Goal: Task Accomplishment & Management: Complete application form

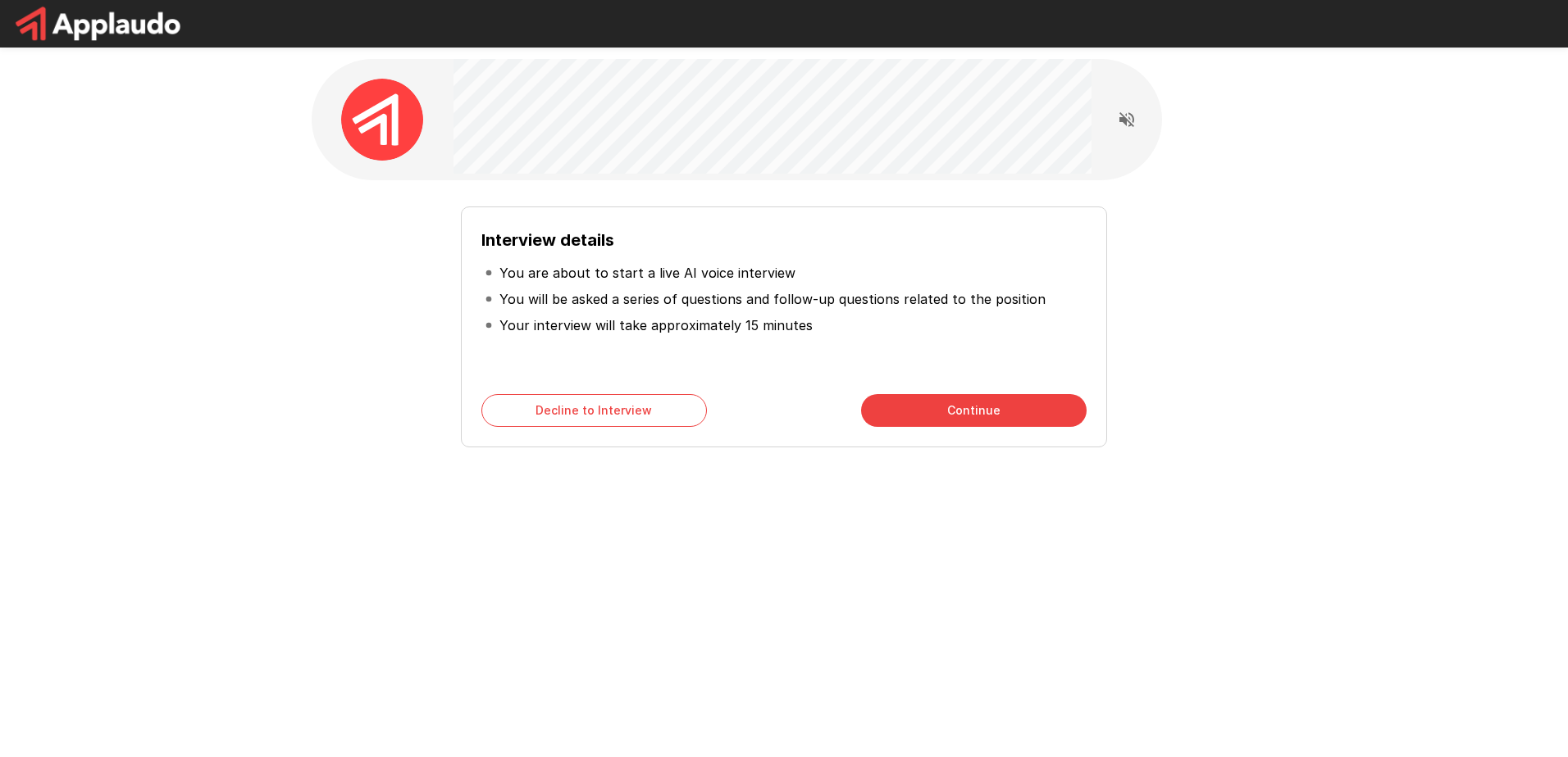
drag, startPoint x: 0, startPoint y: 0, endPoint x: 813, endPoint y: 431, distance: 920.2
click at [813, 431] on div "Interview details You are about to start a live AI voice interview You will be …" at bounding box center [784, 327] width 646 height 241
click at [911, 408] on button "Continue" at bounding box center [973, 410] width 225 height 33
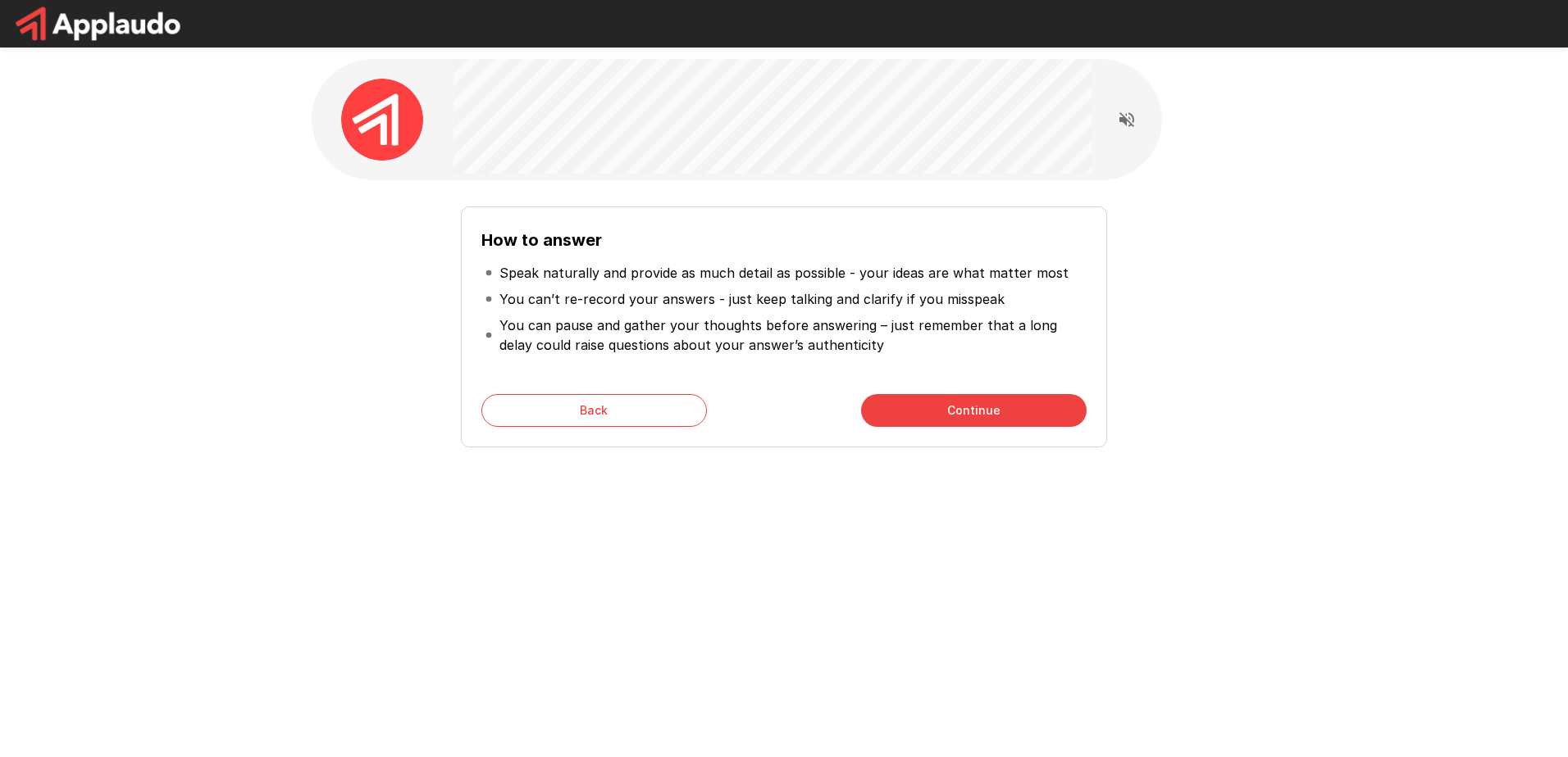
click at [912, 400] on button "Continue" at bounding box center [973, 410] width 225 height 33
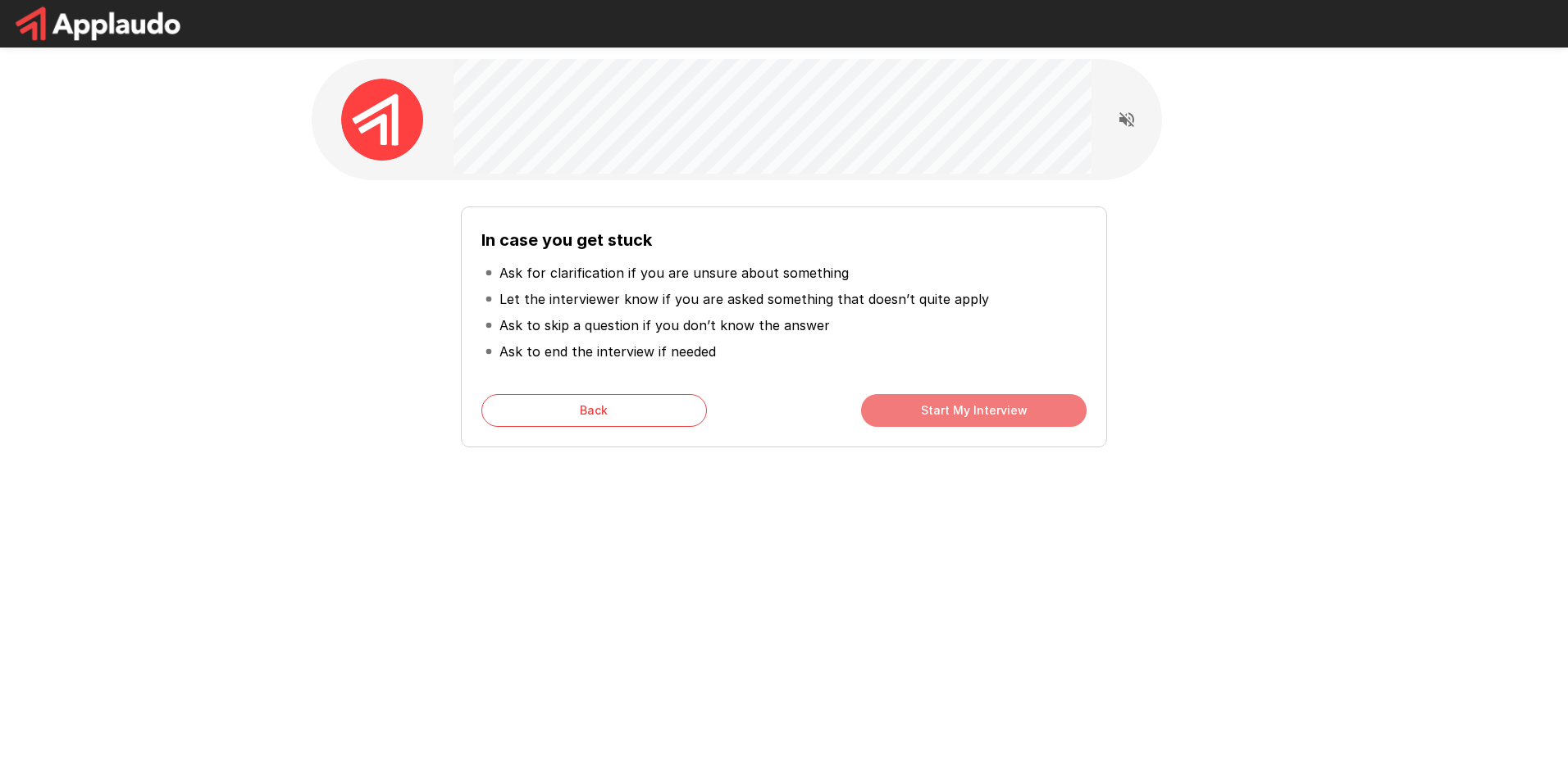
click at [912, 400] on button "Start My Interview" at bounding box center [973, 410] width 225 height 33
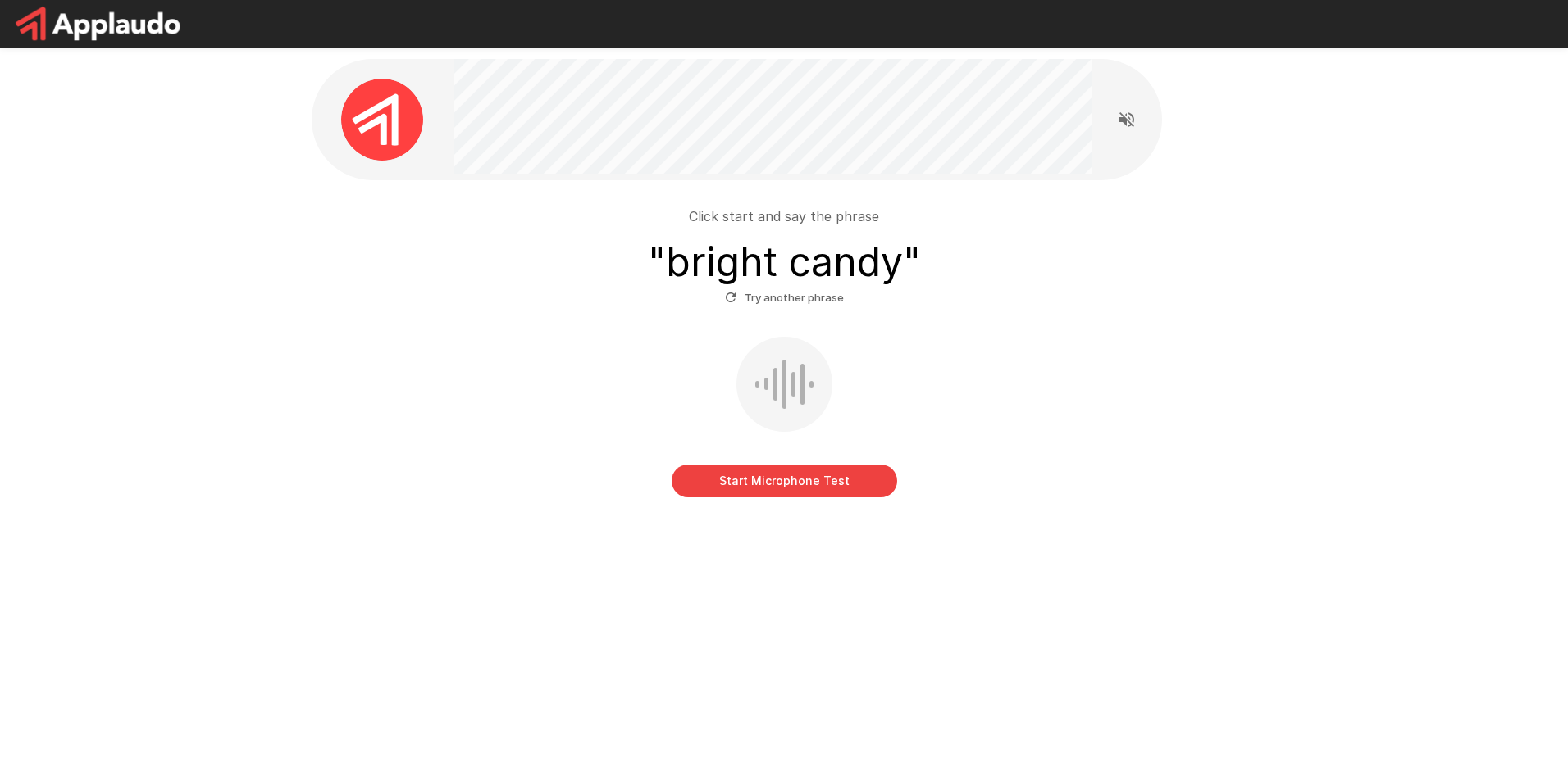
click at [725, 478] on button "Start Microphone Test" at bounding box center [784, 481] width 225 height 33
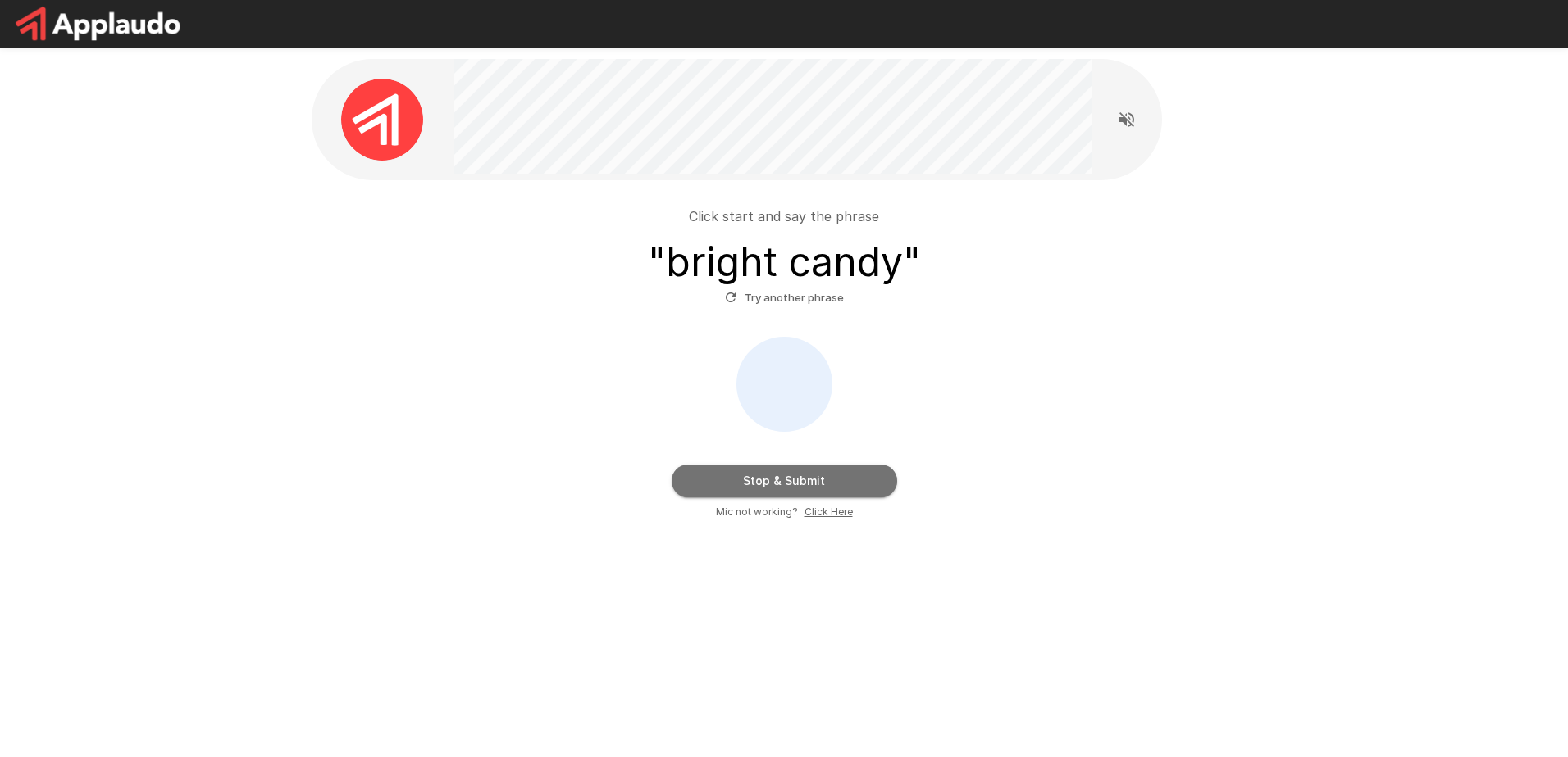
click at [727, 477] on button "Stop & Submit" at bounding box center [784, 481] width 225 height 33
click at [778, 480] on button "Stop & Submit" at bounding box center [784, 481] width 225 height 33
click at [775, 298] on button "Try another phrase" at bounding box center [784, 298] width 127 height 26
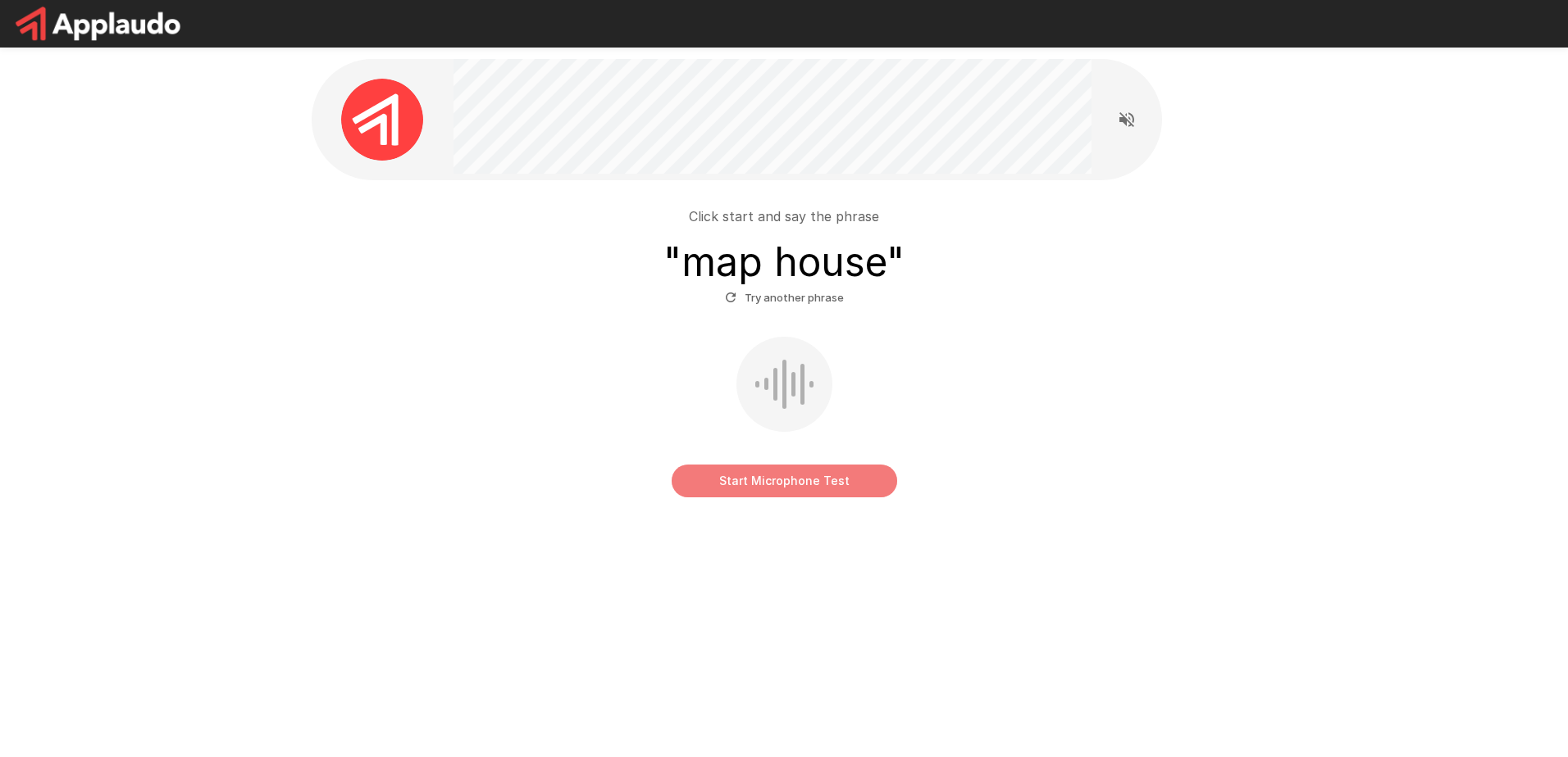
click at [778, 479] on button "Start Microphone Test" at bounding box center [784, 481] width 225 height 33
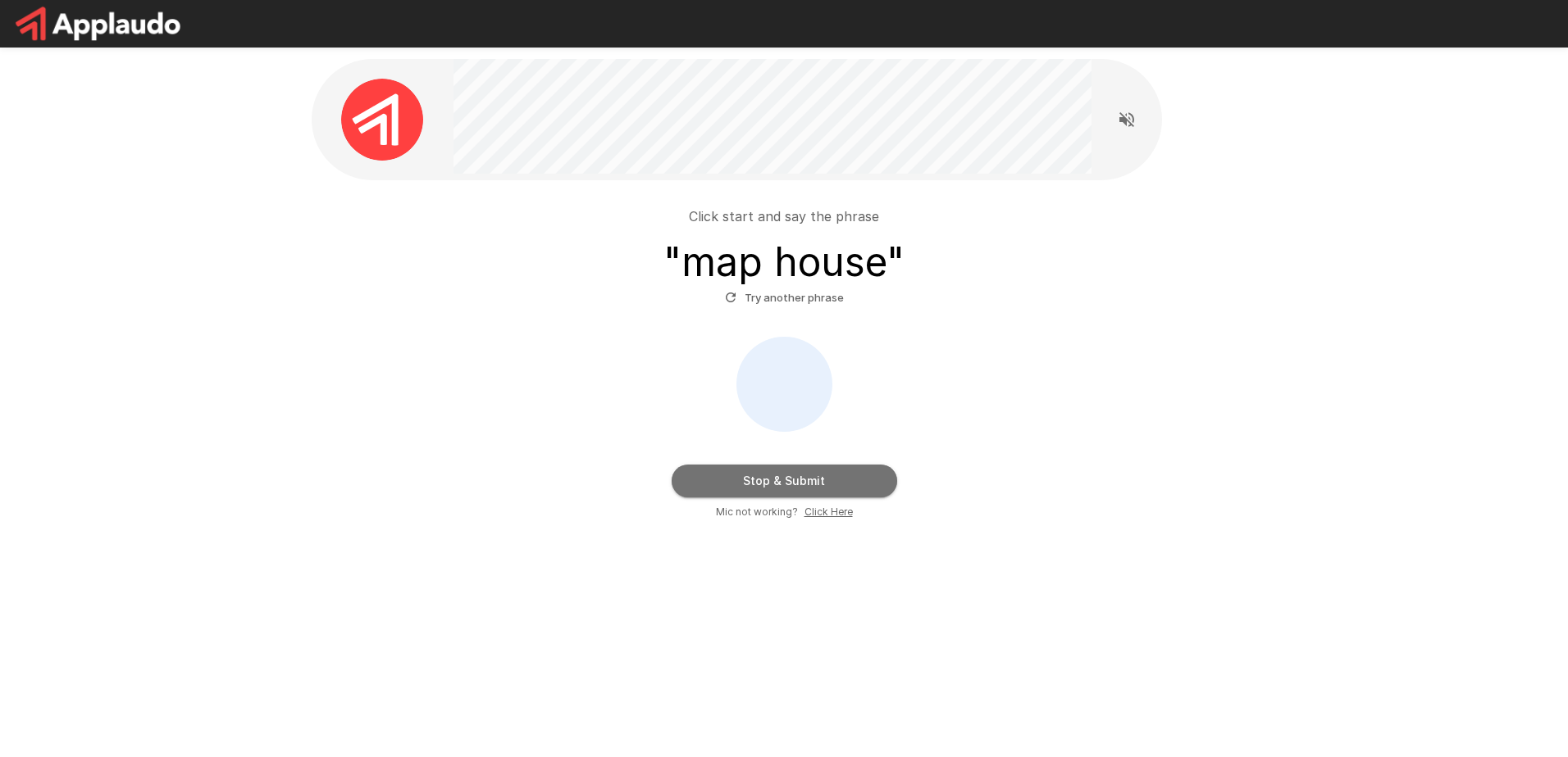
click at [778, 479] on button "Stop & Submit" at bounding box center [784, 481] width 225 height 33
click at [792, 293] on button "Try another phrase" at bounding box center [784, 298] width 127 height 26
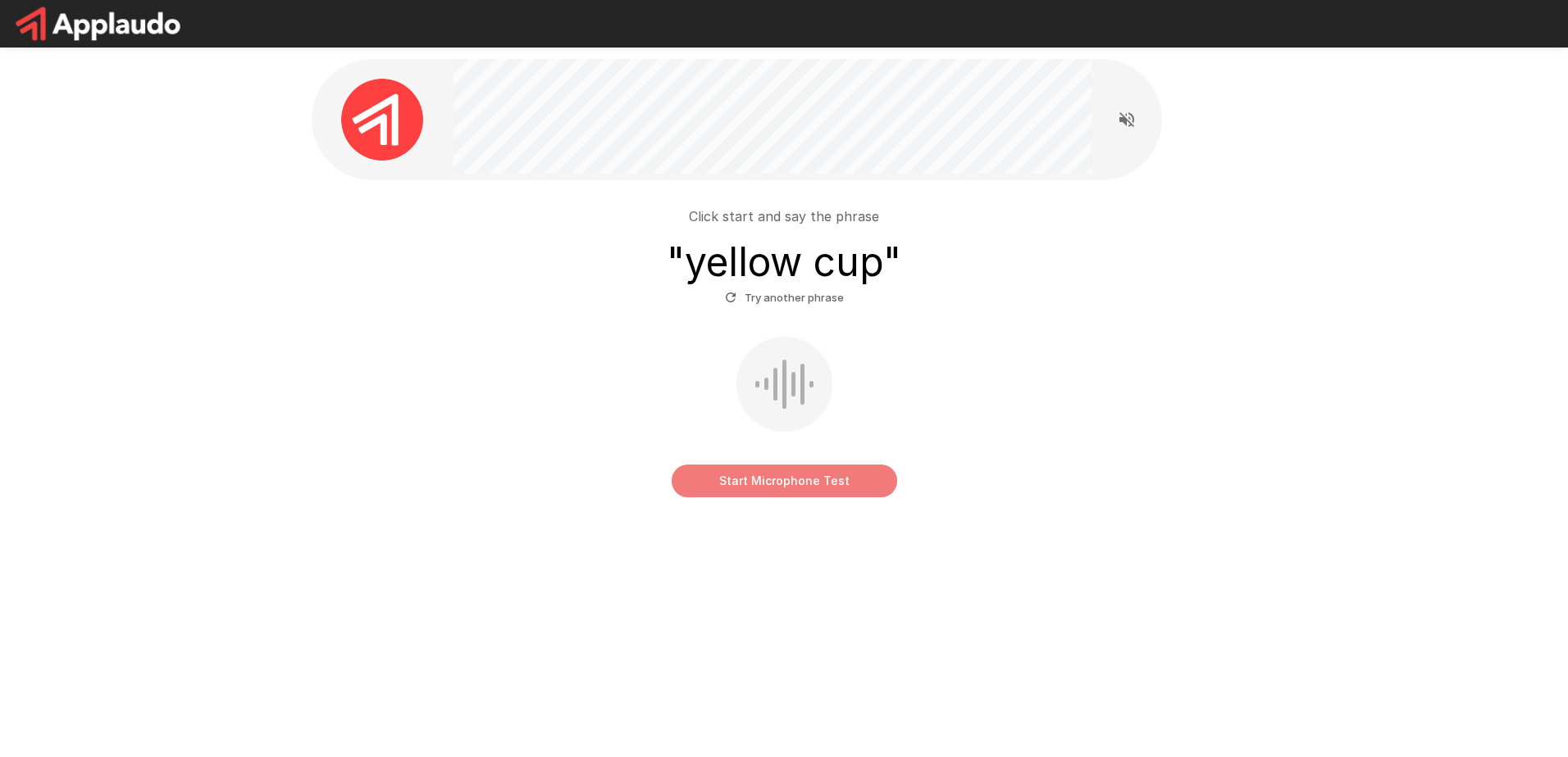
click at [787, 478] on button "Start Microphone Test" at bounding box center [784, 481] width 225 height 33
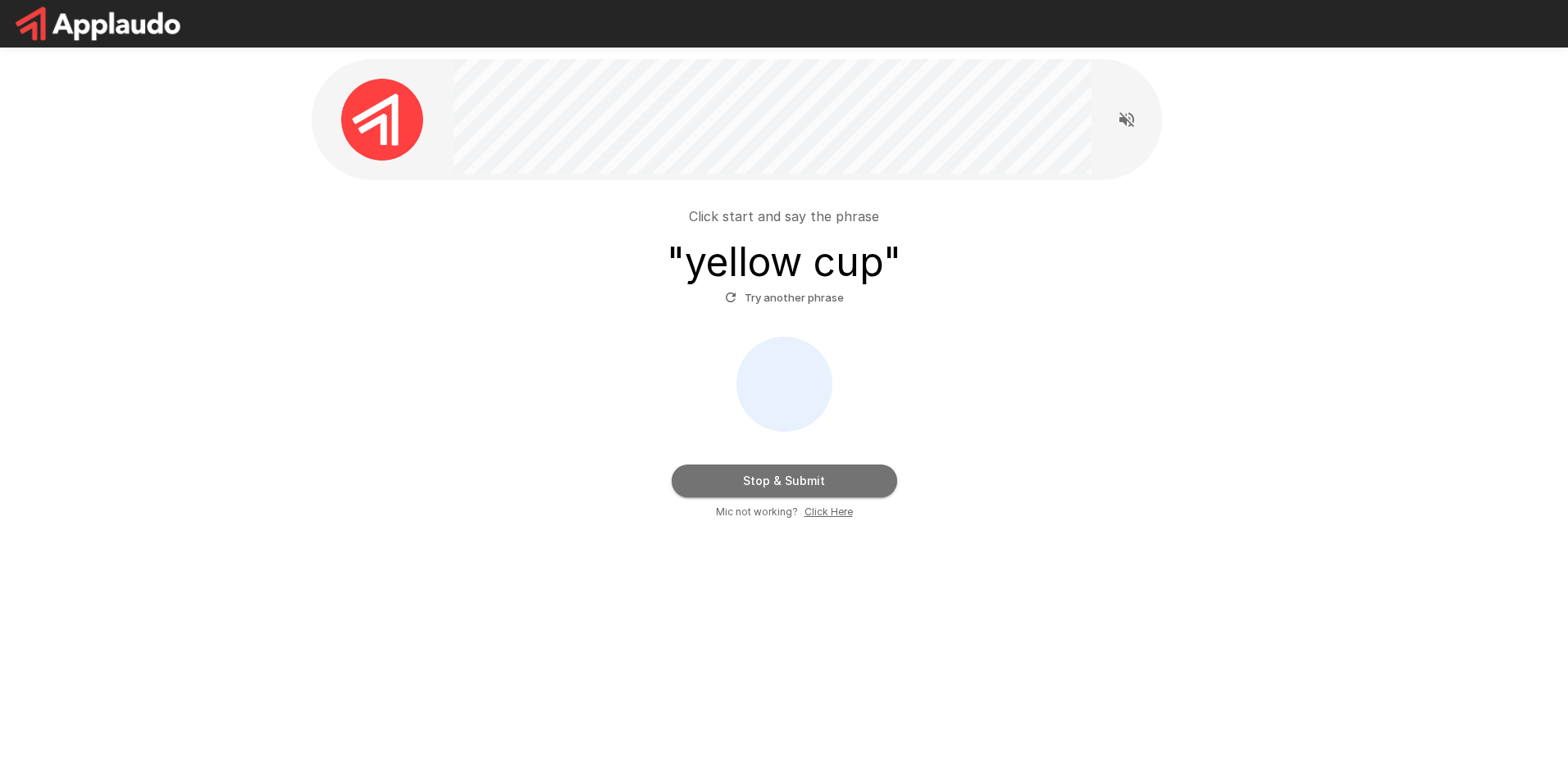
click at [878, 471] on button "Stop & Submit" at bounding box center [784, 481] width 225 height 33
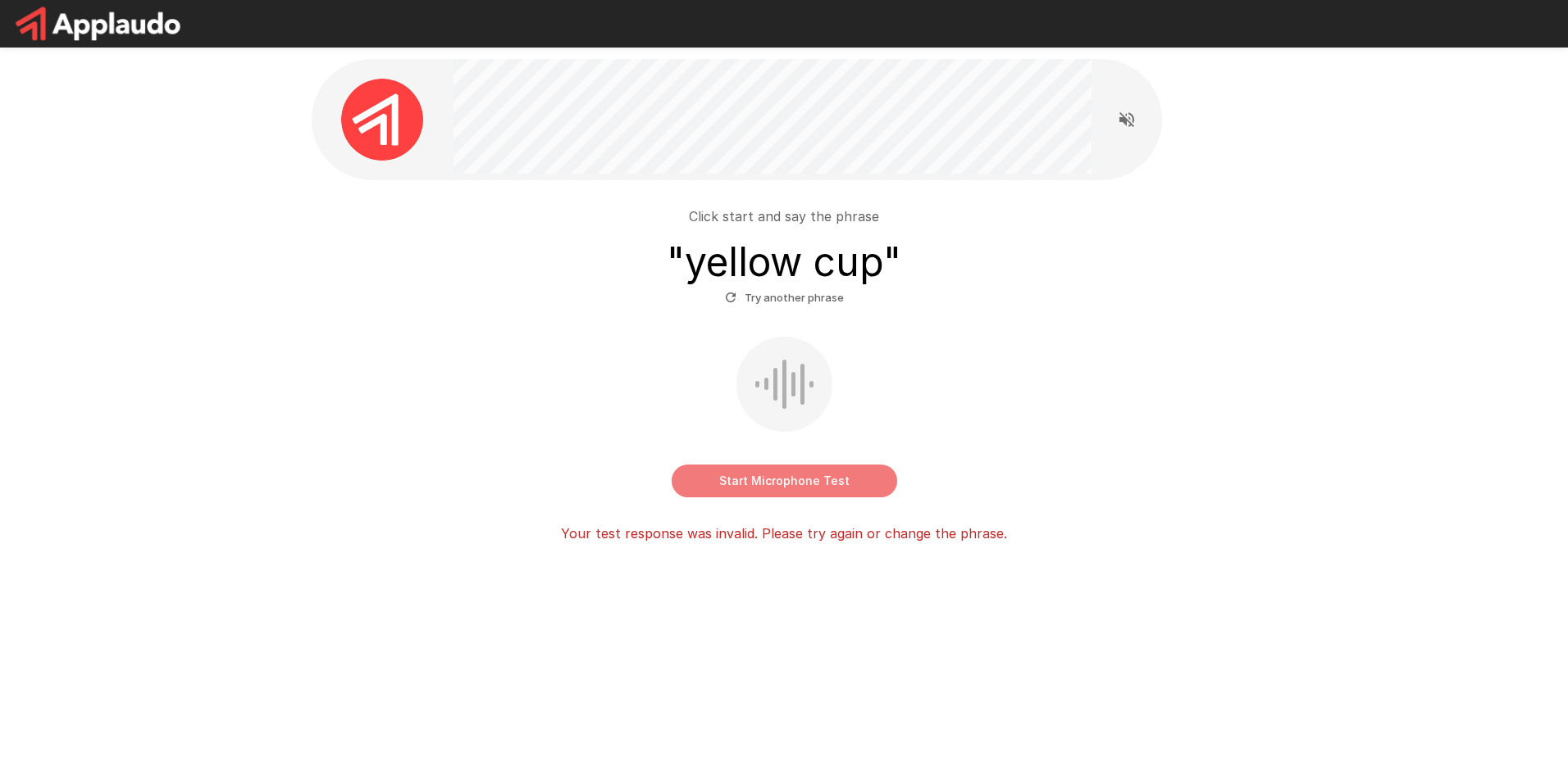
click at [845, 475] on button "Start Microphone Test" at bounding box center [784, 481] width 225 height 33
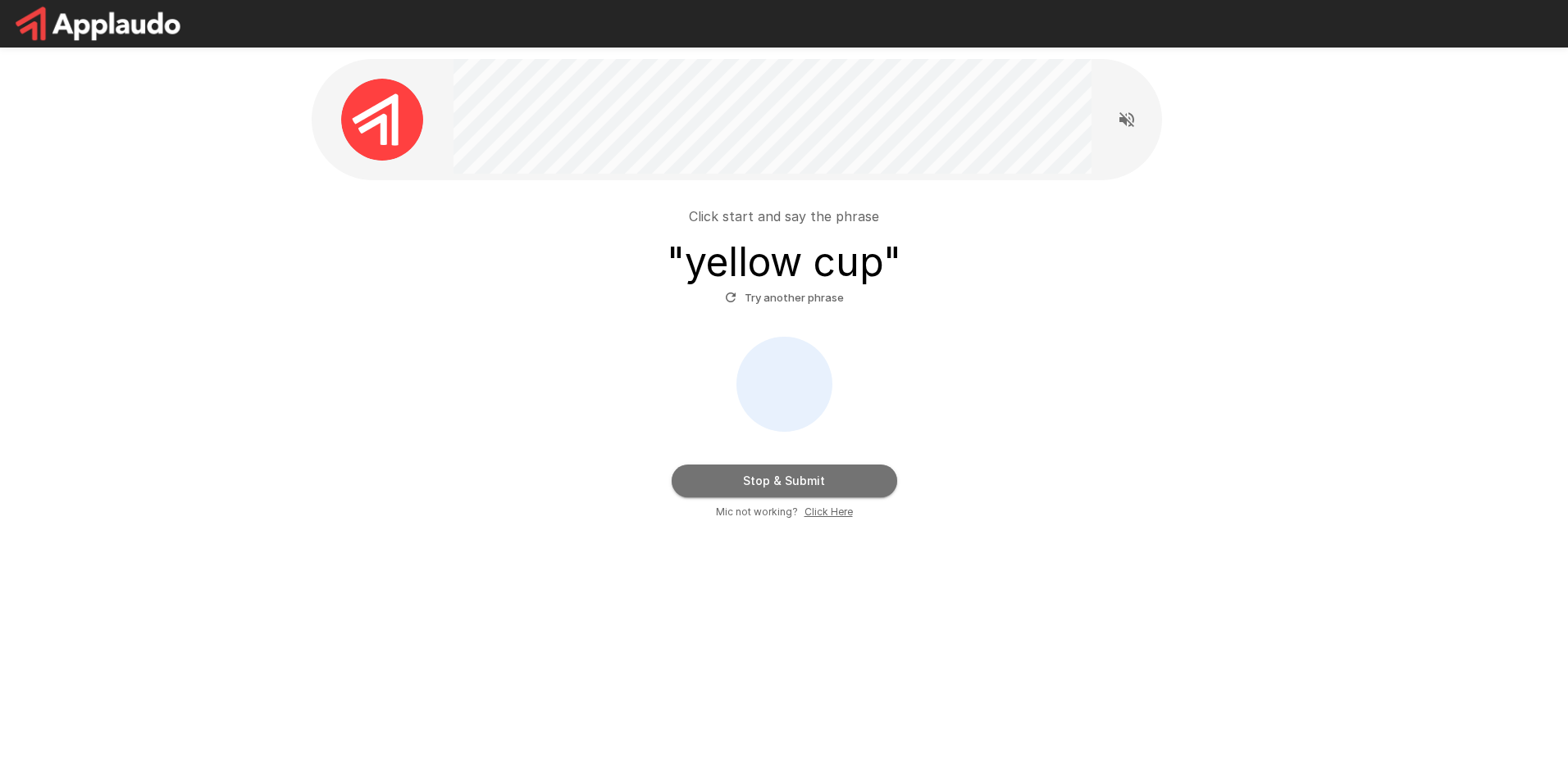
click at [845, 475] on button "Stop & Submit" at bounding box center [784, 481] width 225 height 33
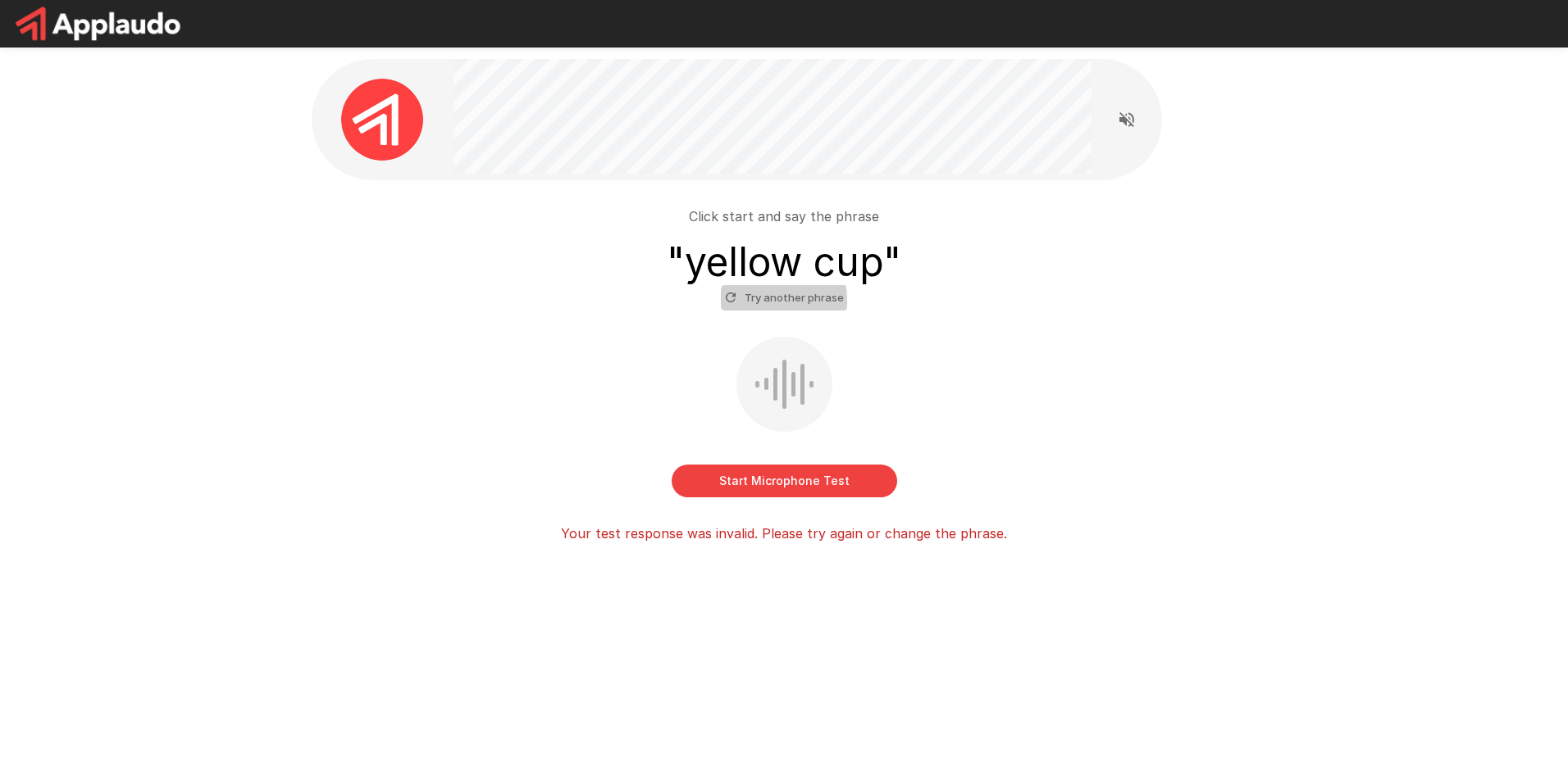
click at [747, 302] on button "Try another phrase" at bounding box center [784, 298] width 127 height 26
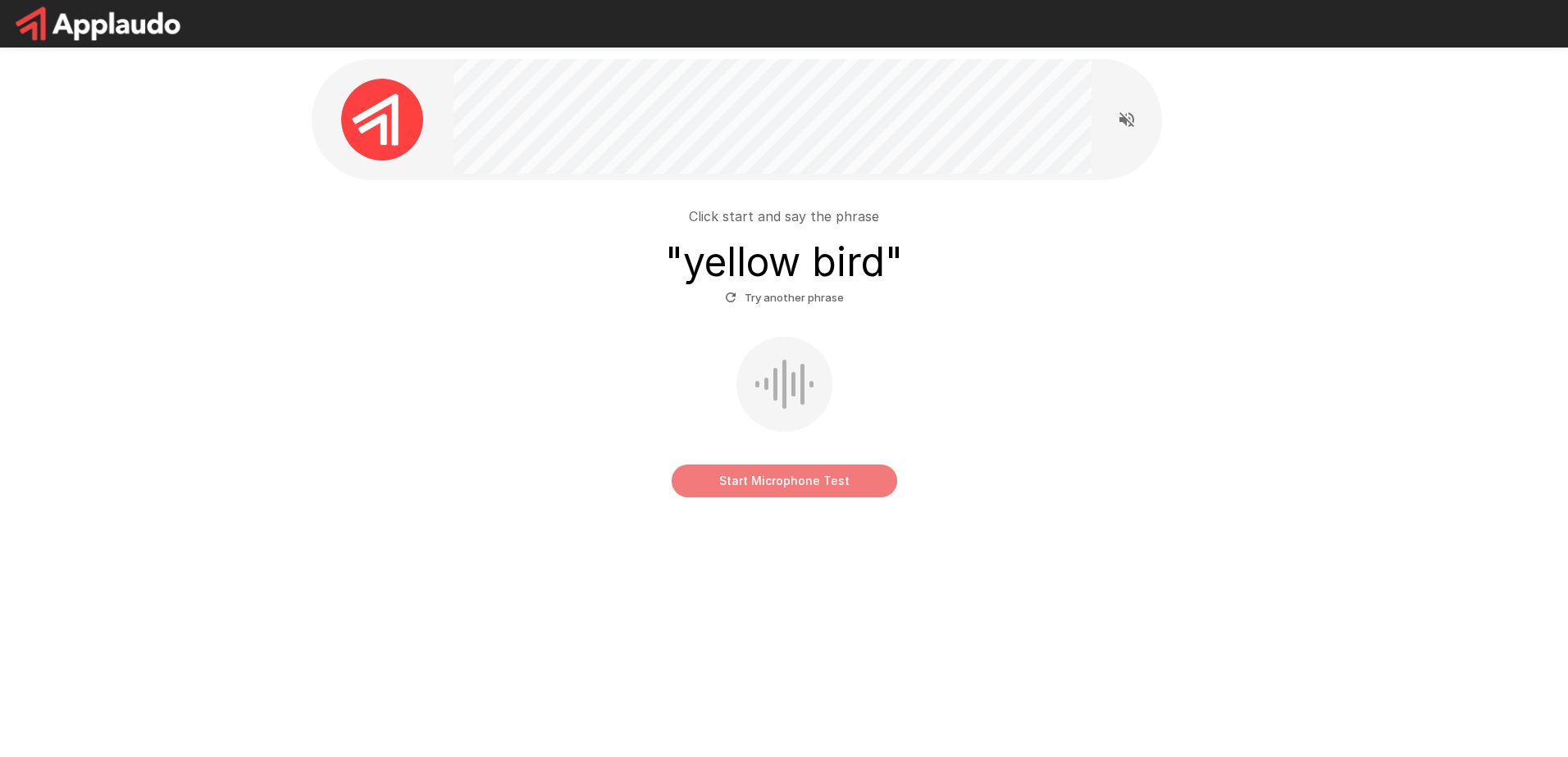
click at [768, 481] on button "Start Microphone Test" at bounding box center [784, 481] width 225 height 33
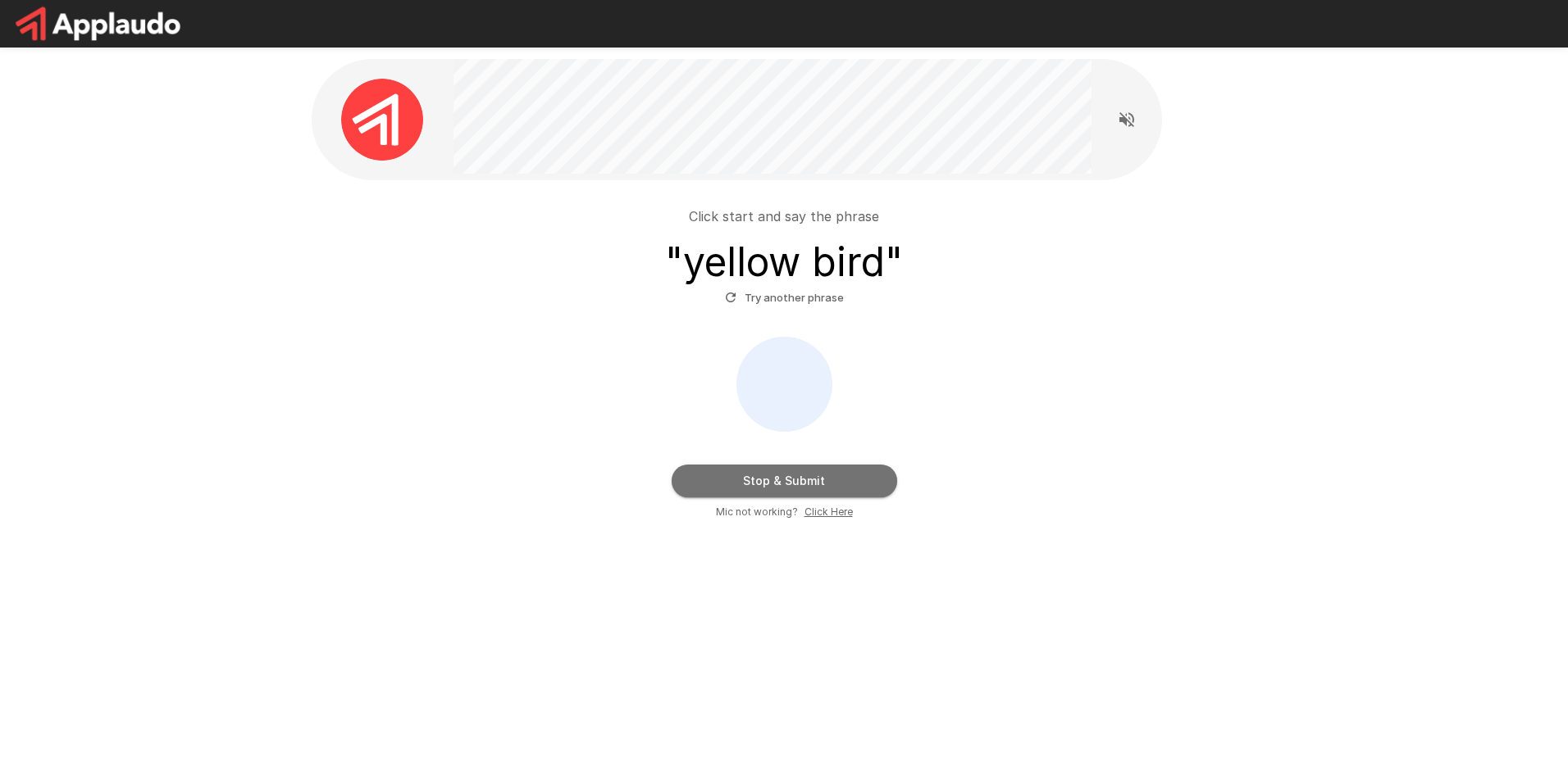
click at [829, 475] on button "Stop & Submit" at bounding box center [784, 481] width 225 height 33
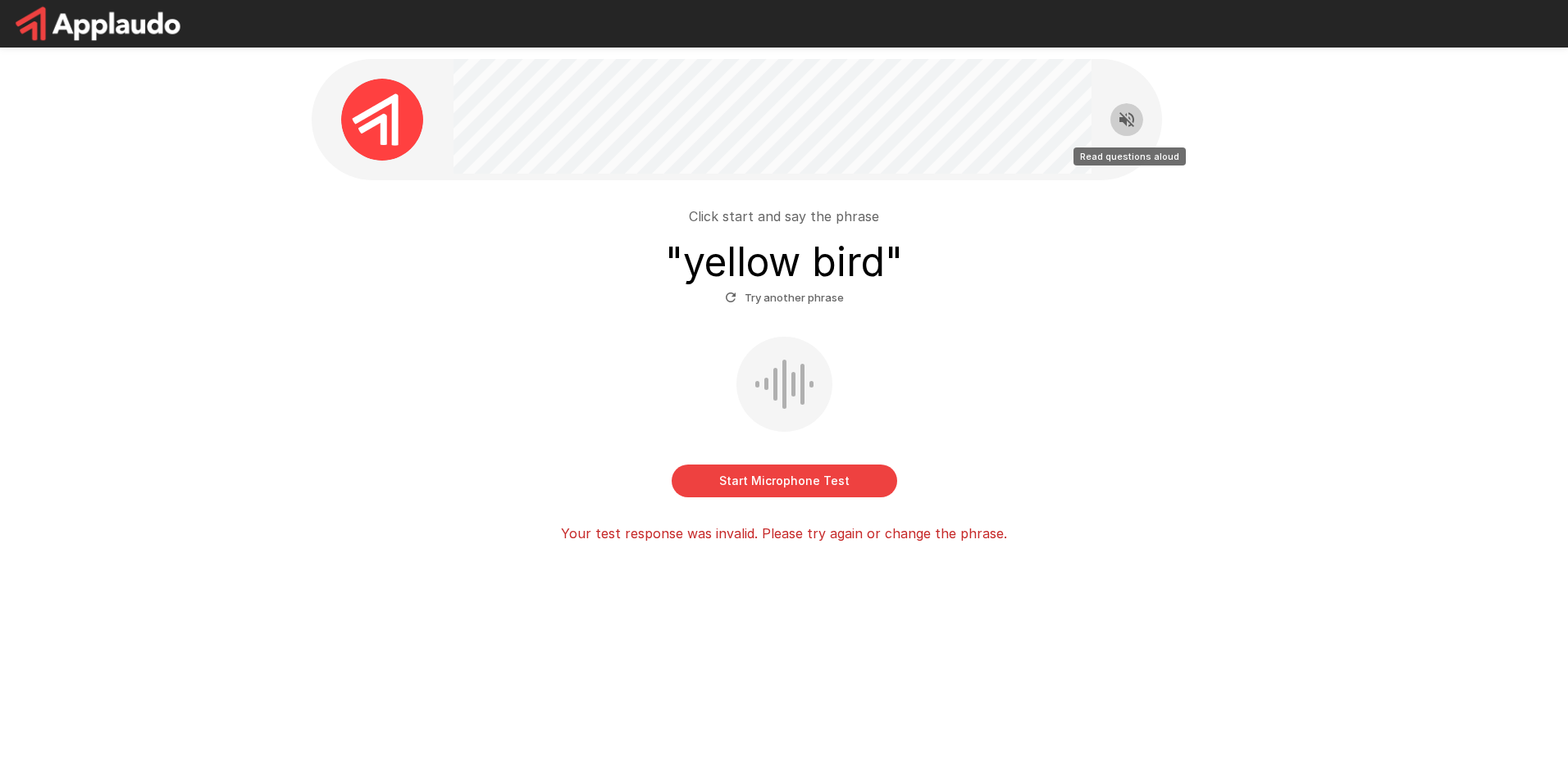
click at [1135, 120] on icon "Read questions aloud" at bounding box center [1127, 120] width 20 height 20
click at [846, 474] on button "Start Microphone Test" at bounding box center [784, 481] width 225 height 33
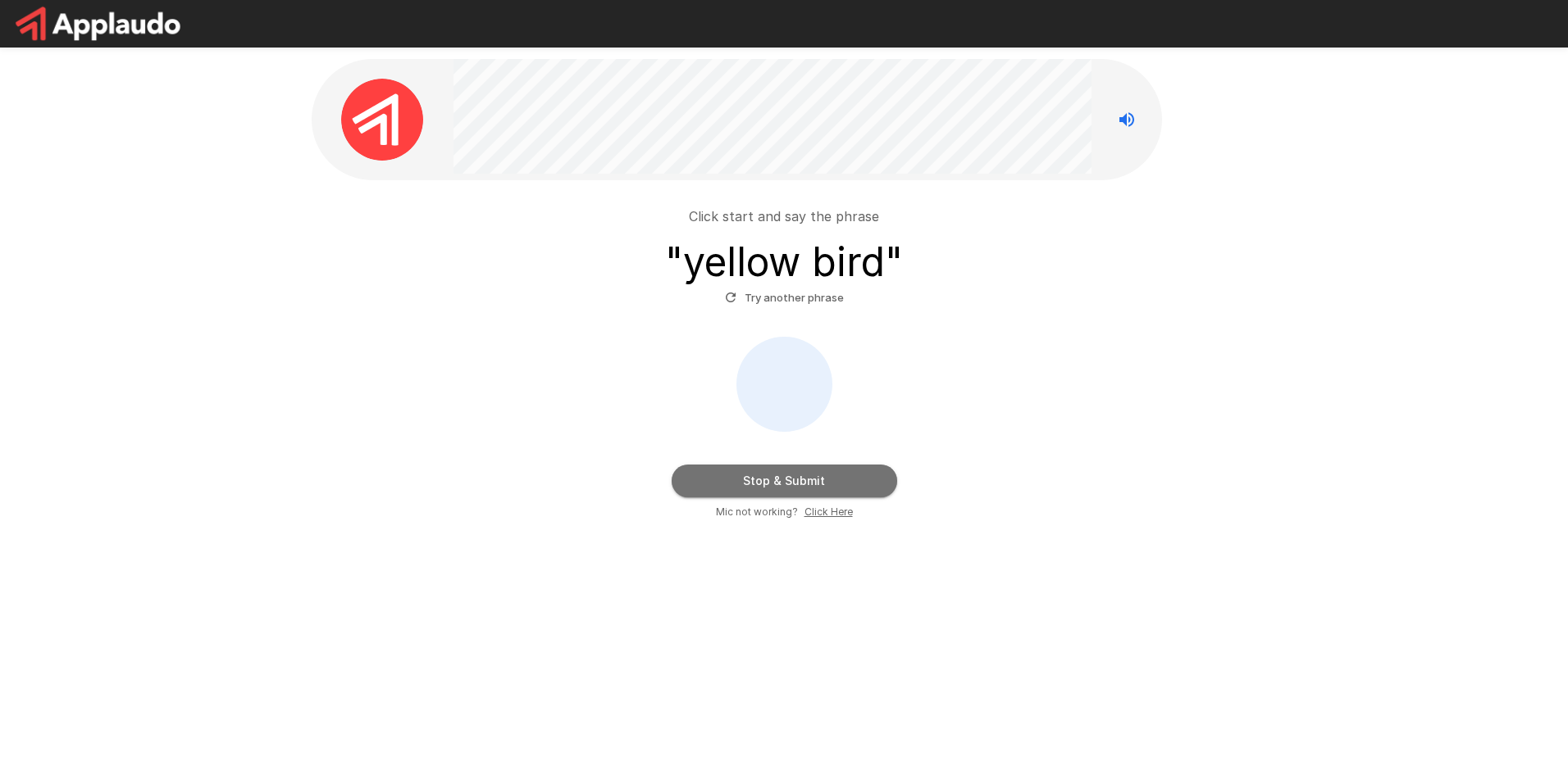
click at [846, 474] on button "Stop & Submit" at bounding box center [784, 481] width 225 height 33
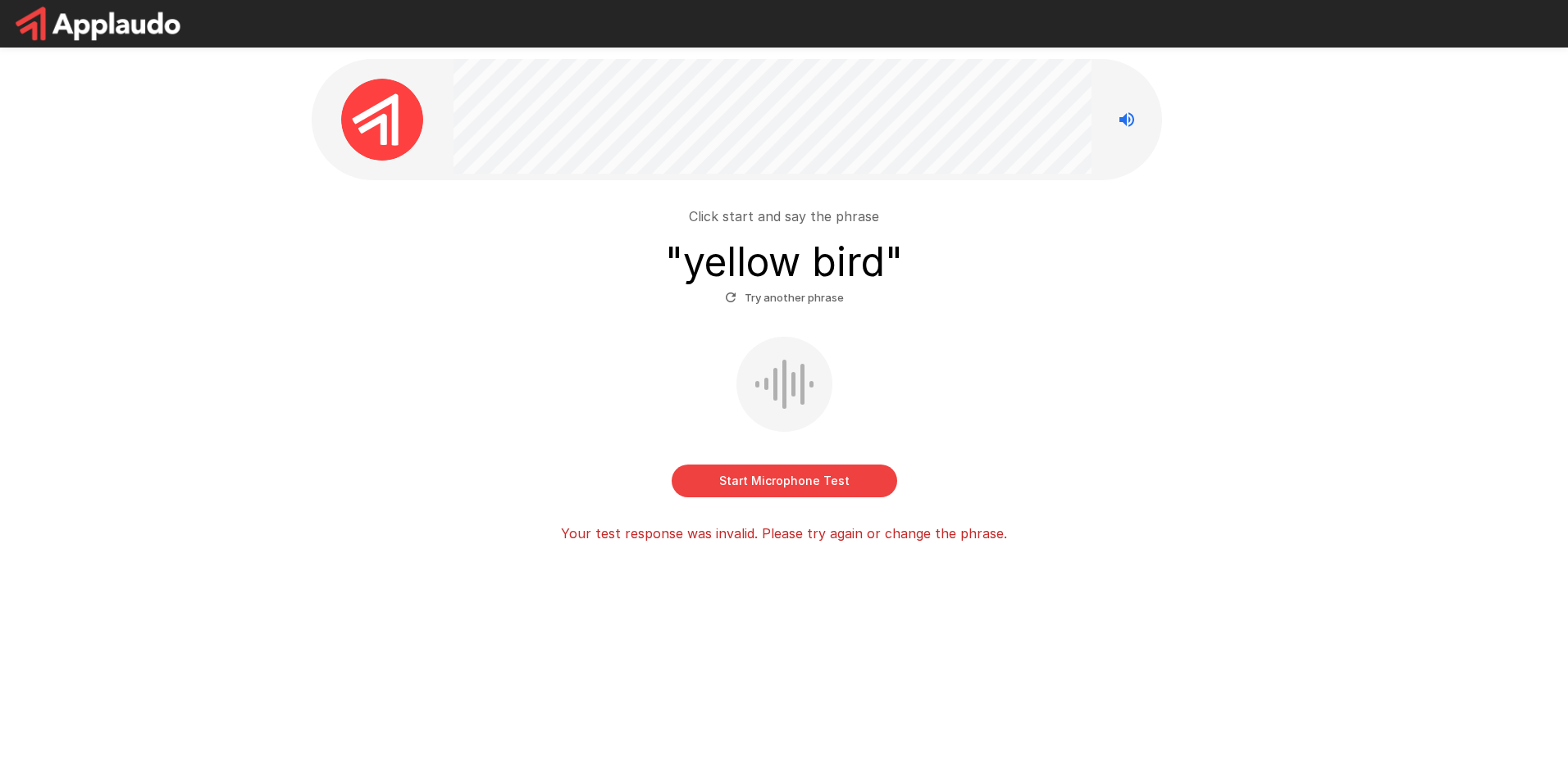
click at [846, 474] on button "Start Microphone Test" at bounding box center [784, 481] width 225 height 33
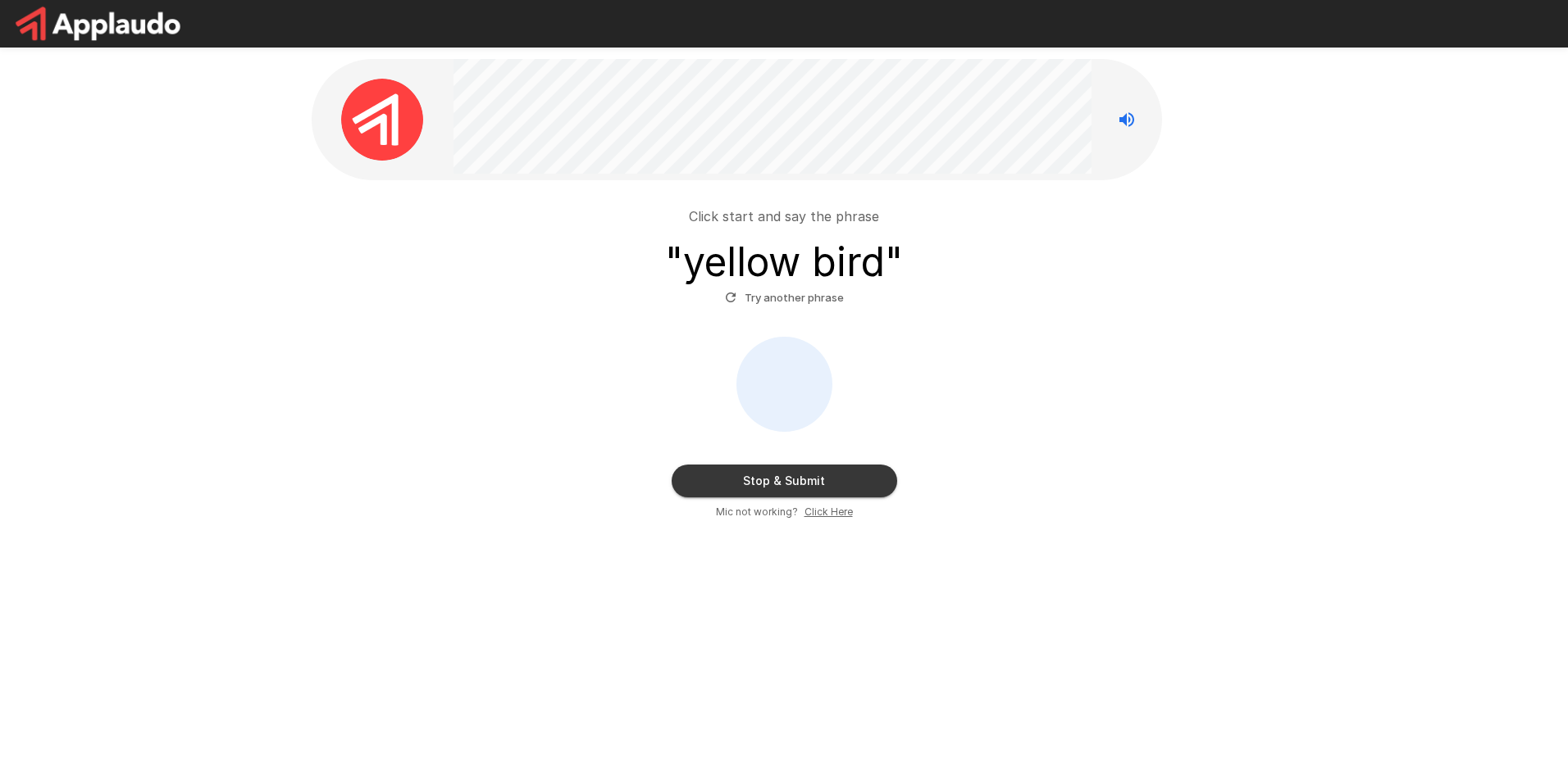
click at [819, 508] on u "Click Here" at bounding box center [828, 511] width 48 height 12
click at [810, 478] on button "Stop & Submit" at bounding box center [784, 481] width 225 height 33
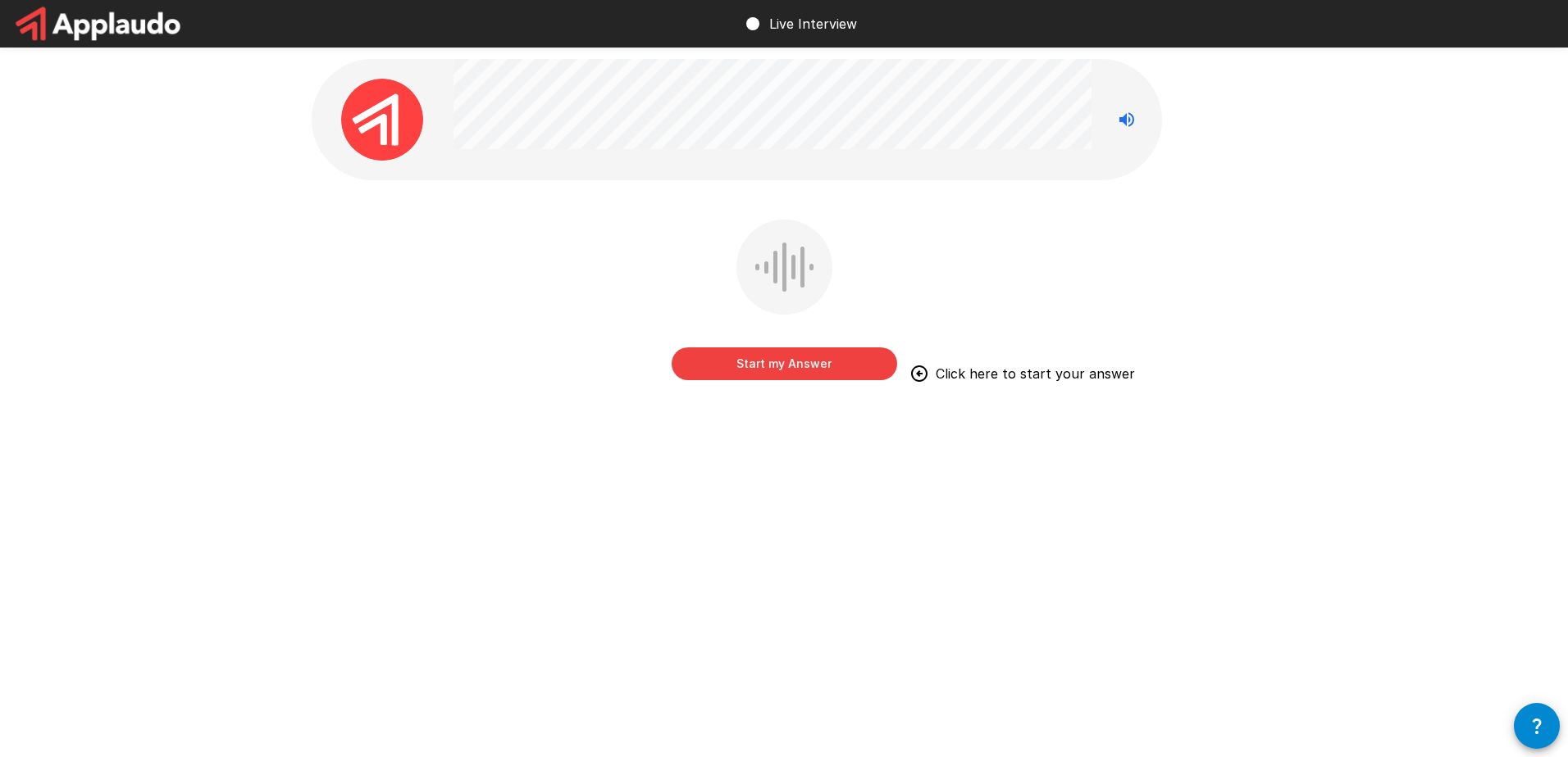
click at [811, 371] on button "Start my Answer" at bounding box center [784, 364] width 225 height 33
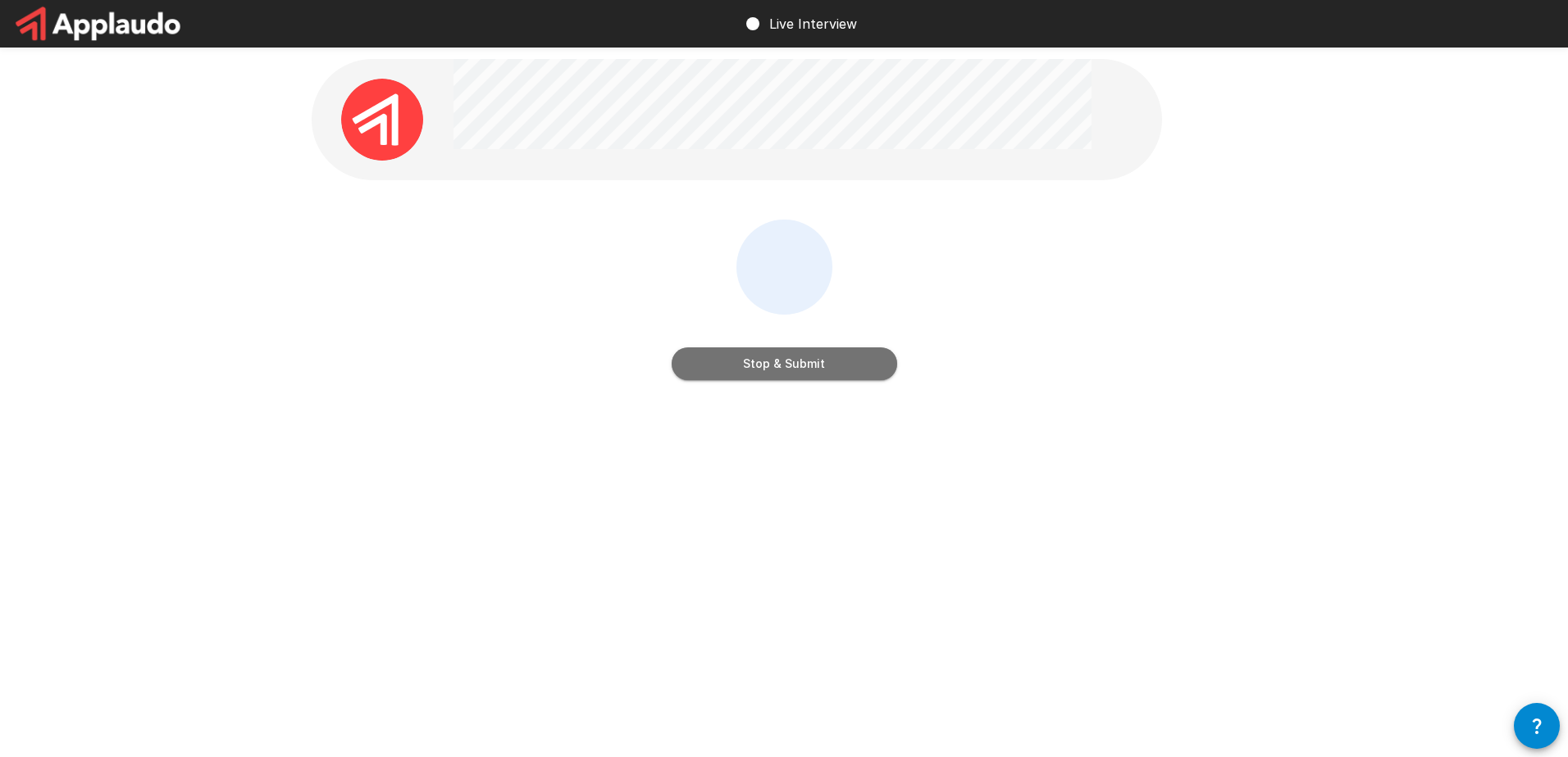
click at [811, 371] on button "Stop & Submit" at bounding box center [784, 364] width 225 height 33
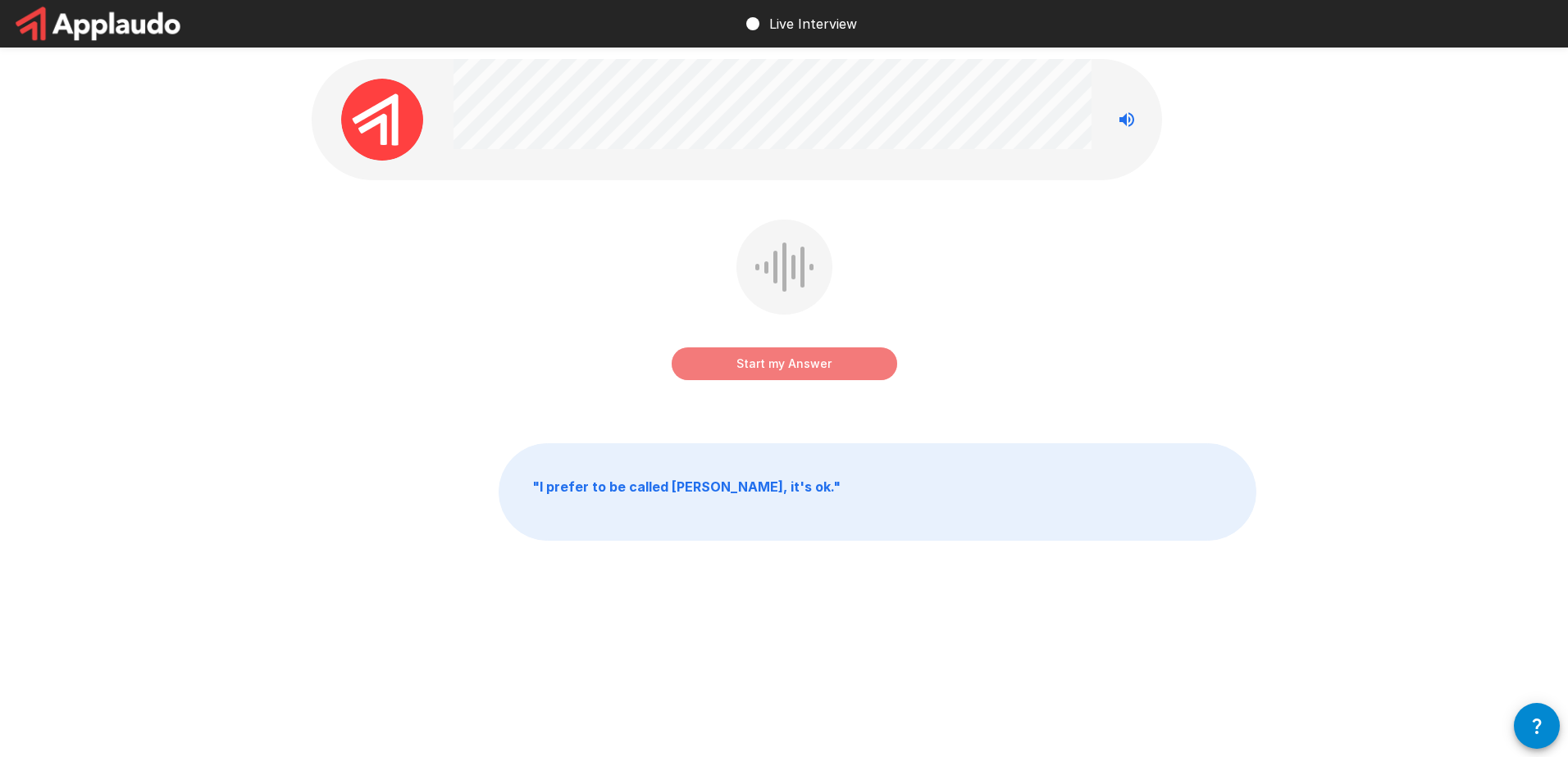
click at [811, 371] on button "Start my Answer" at bounding box center [784, 364] width 225 height 33
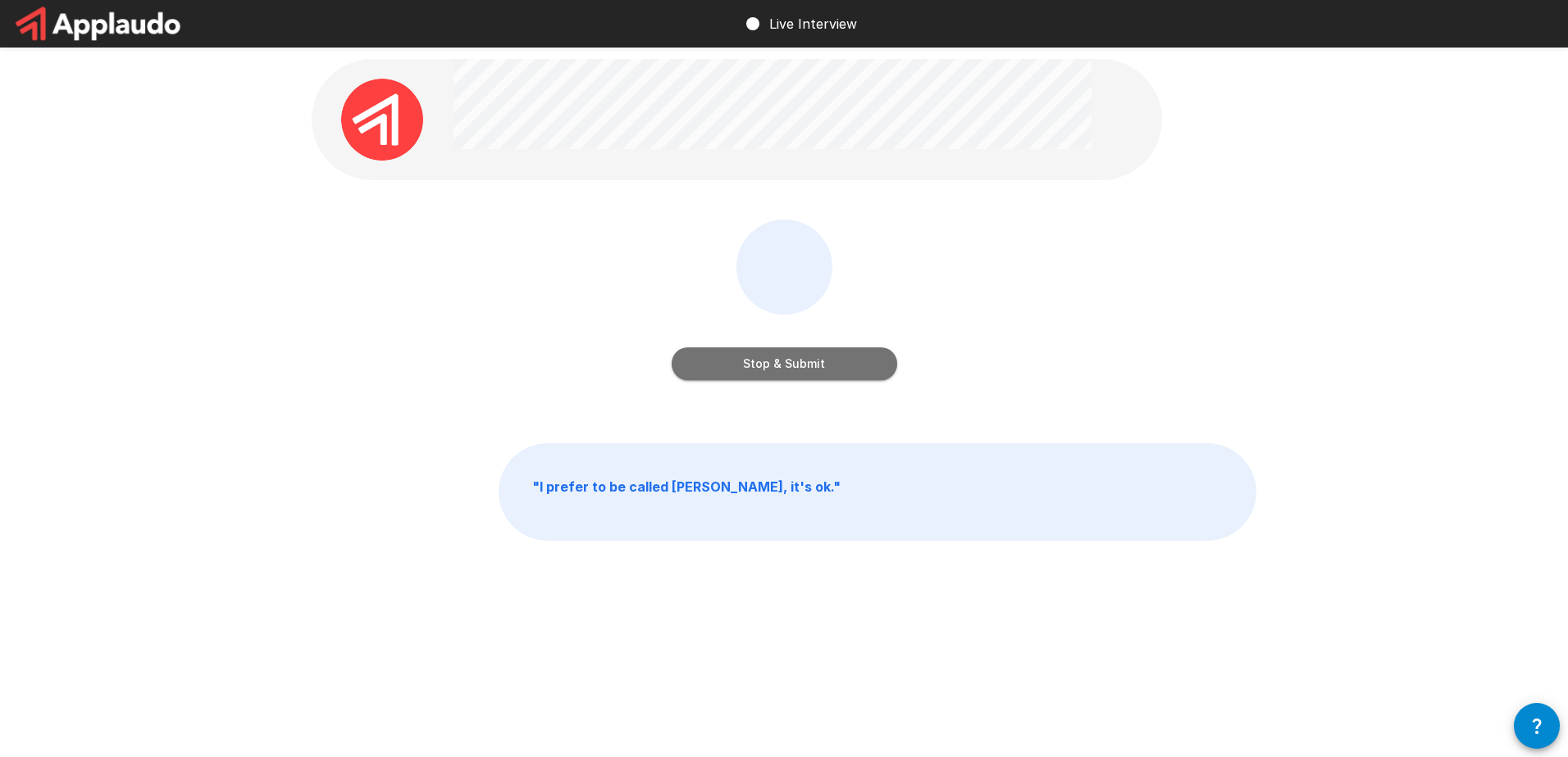
click at [811, 371] on button "Stop & Submit" at bounding box center [784, 364] width 225 height 33
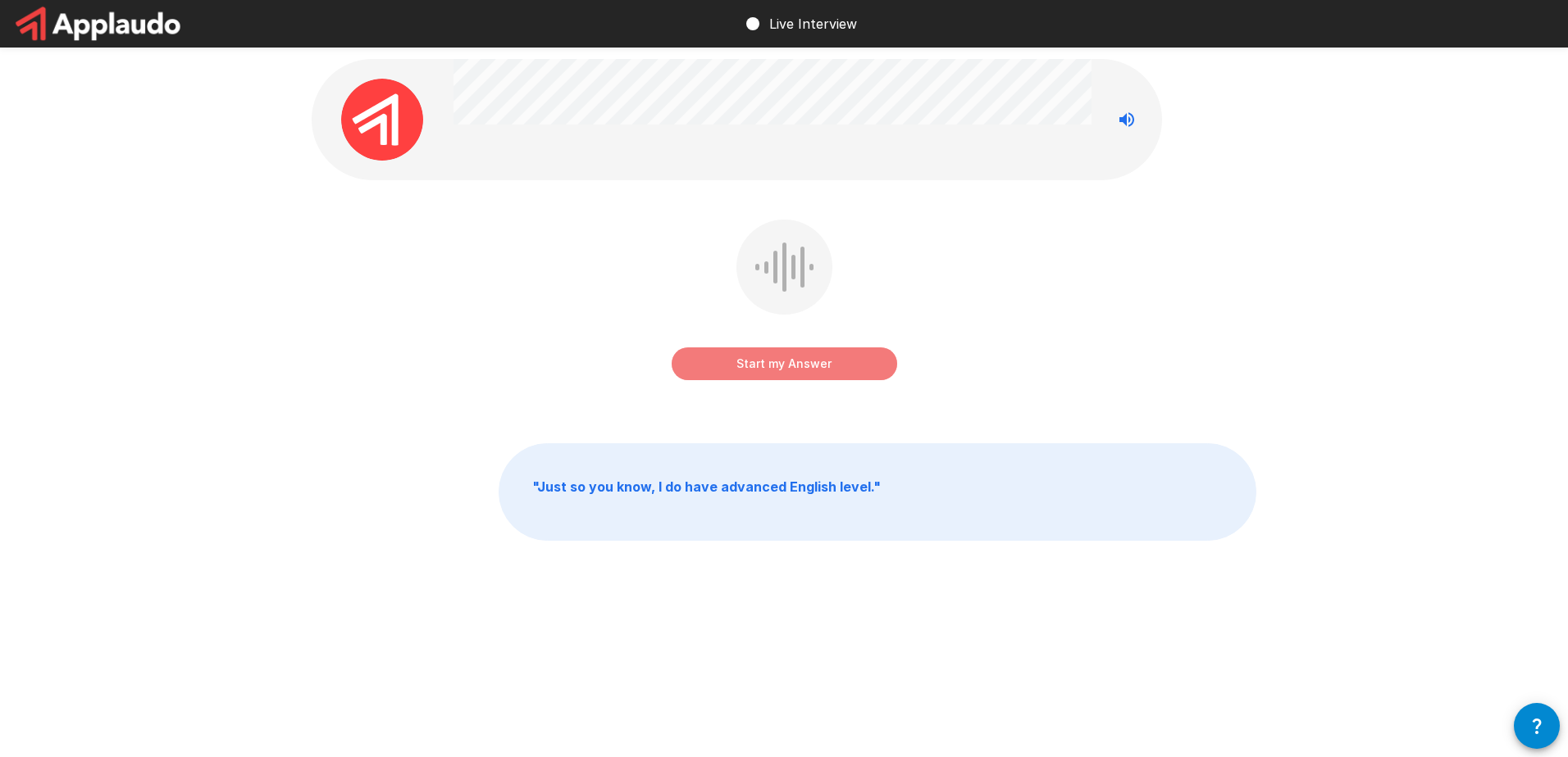
click at [811, 368] on button "Start my Answer" at bounding box center [784, 364] width 225 height 33
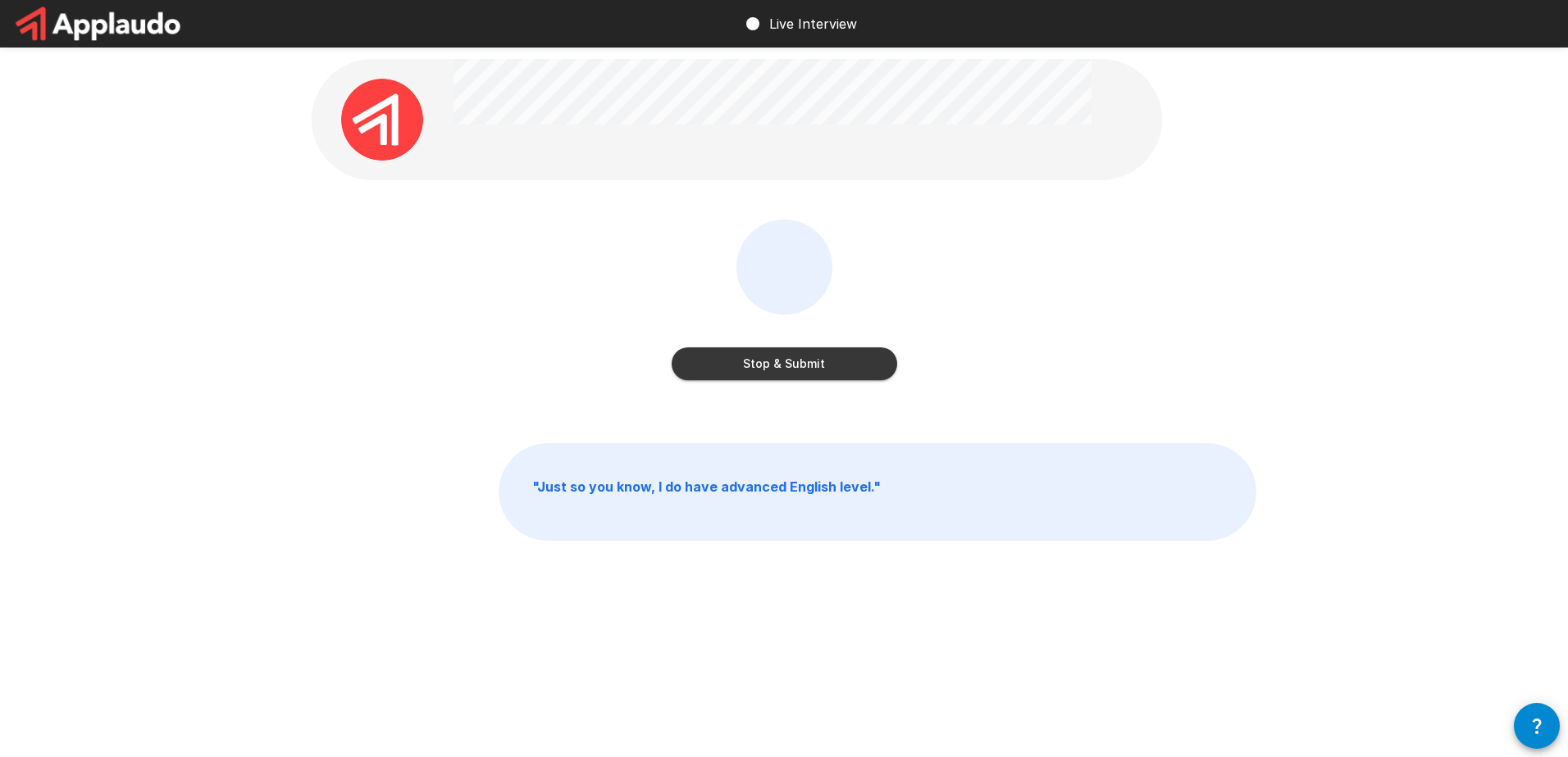
click at [811, 368] on button "Stop & Submit" at bounding box center [784, 364] width 225 height 33
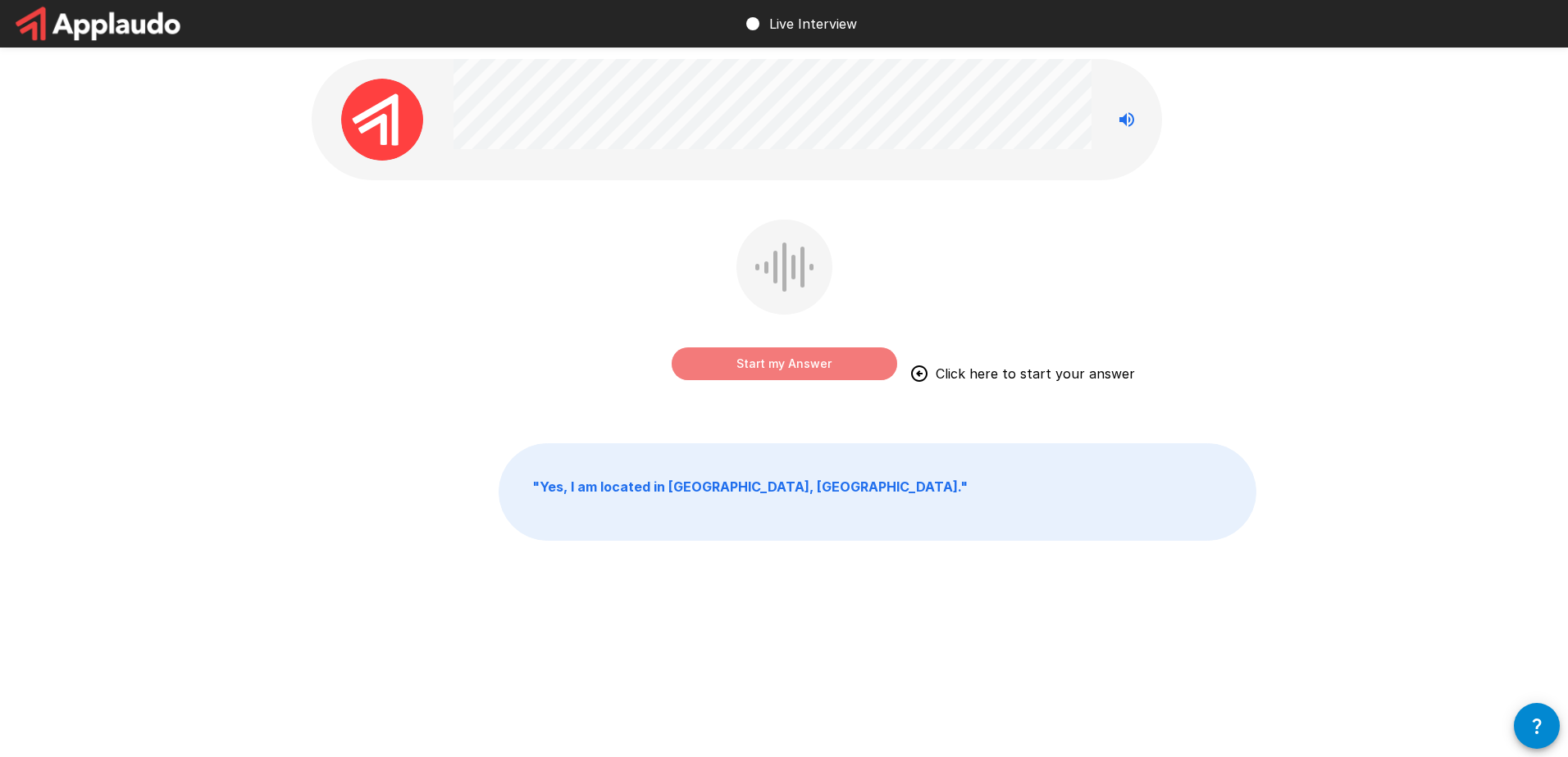
click at [843, 373] on button "Start my Answer" at bounding box center [784, 364] width 225 height 33
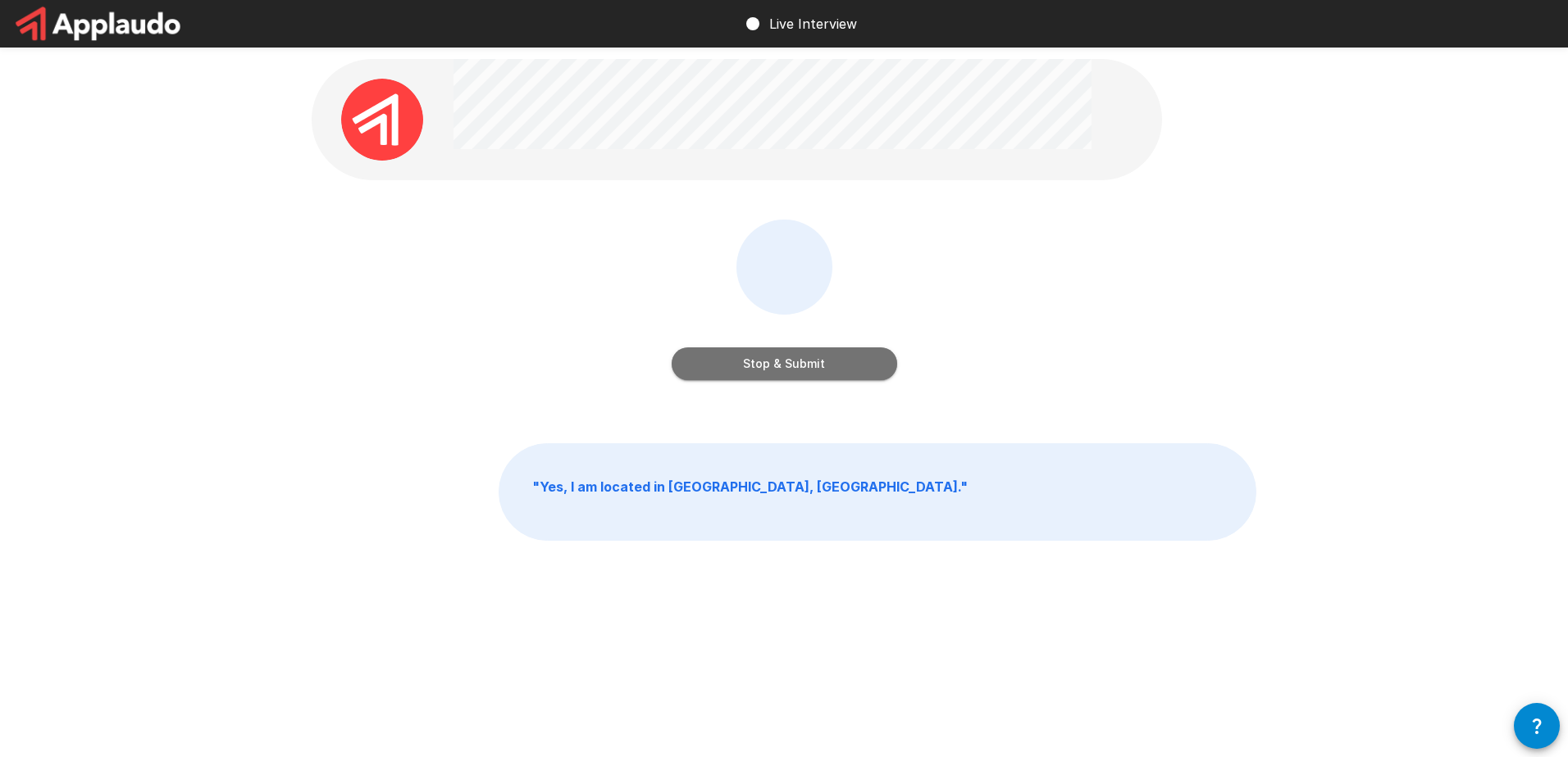
click at [843, 373] on button "Stop & Submit" at bounding box center [784, 364] width 225 height 33
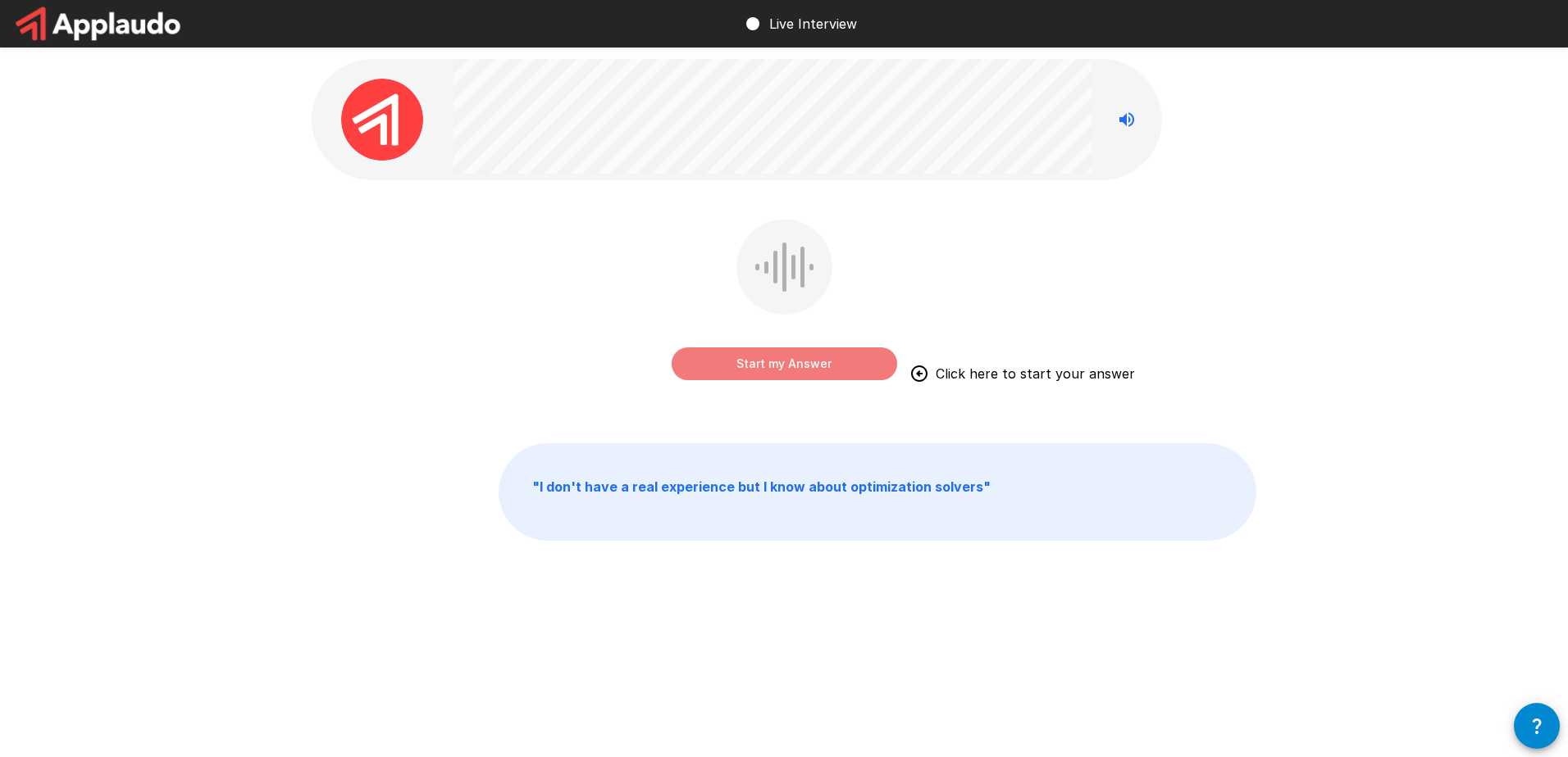
click at [843, 373] on button "Start my Answer" at bounding box center [784, 364] width 225 height 33
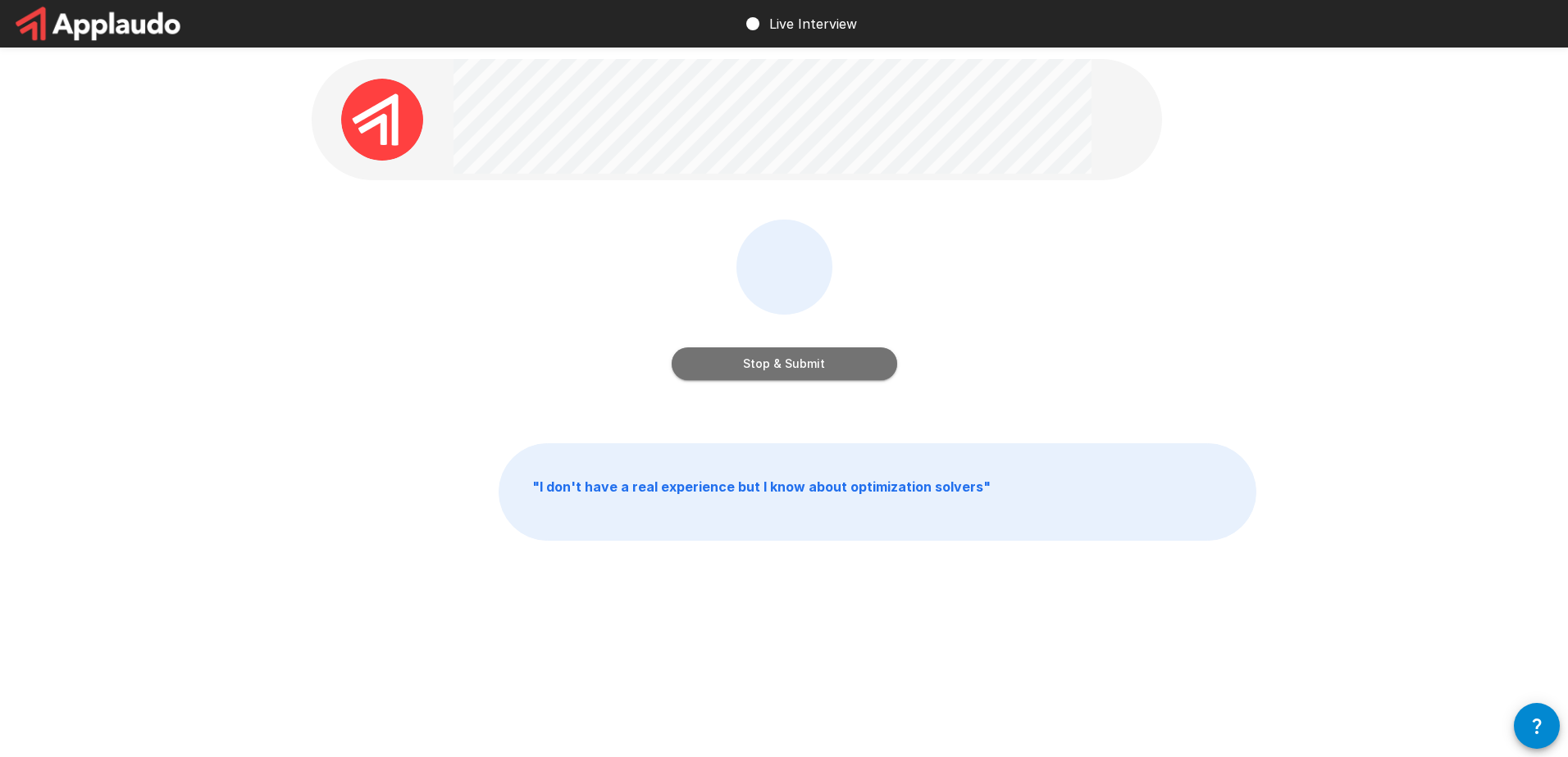
click at [843, 373] on button "Stop & Submit" at bounding box center [784, 364] width 225 height 33
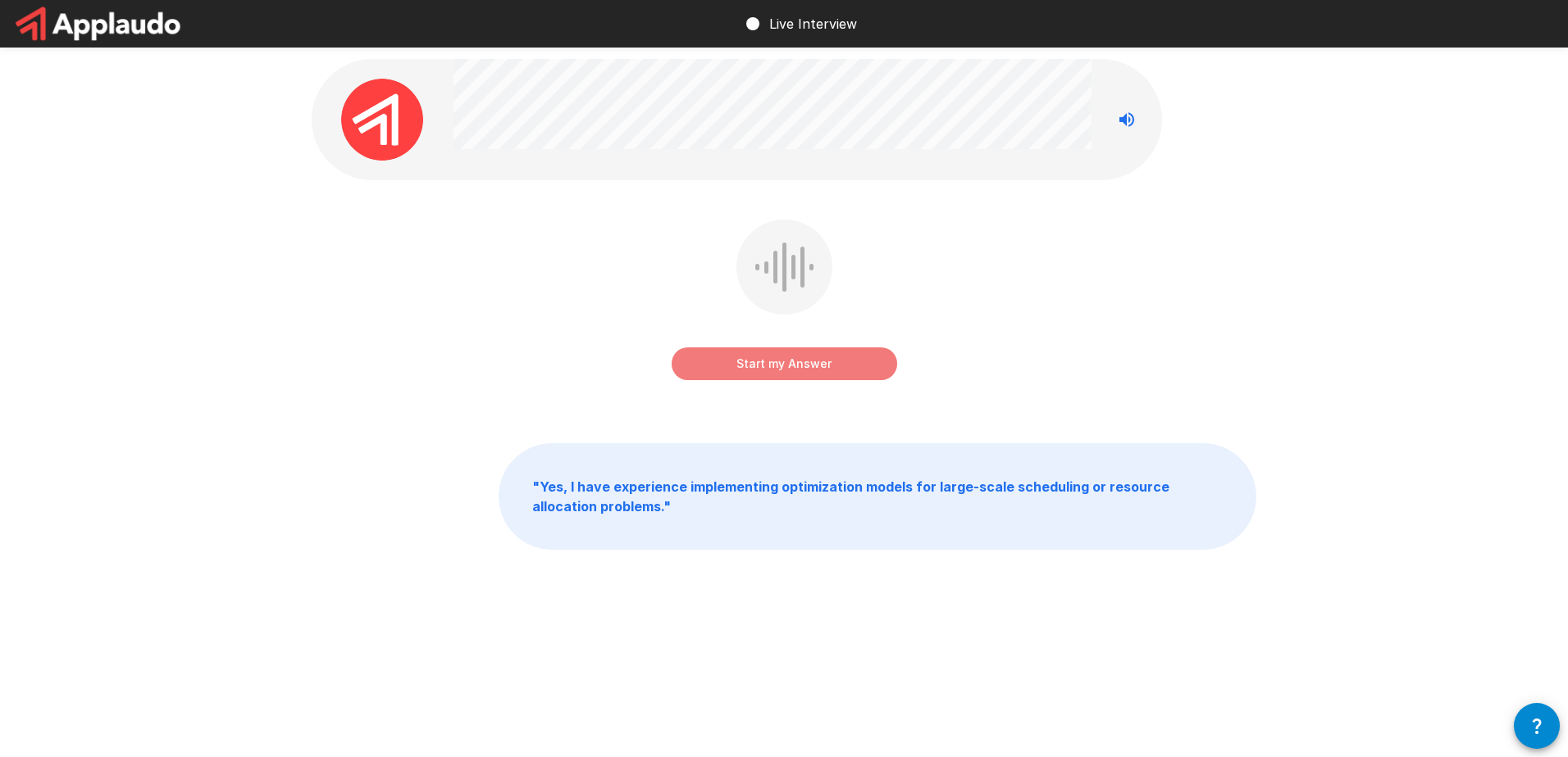
click at [843, 373] on button "Start my Answer" at bounding box center [784, 364] width 225 height 33
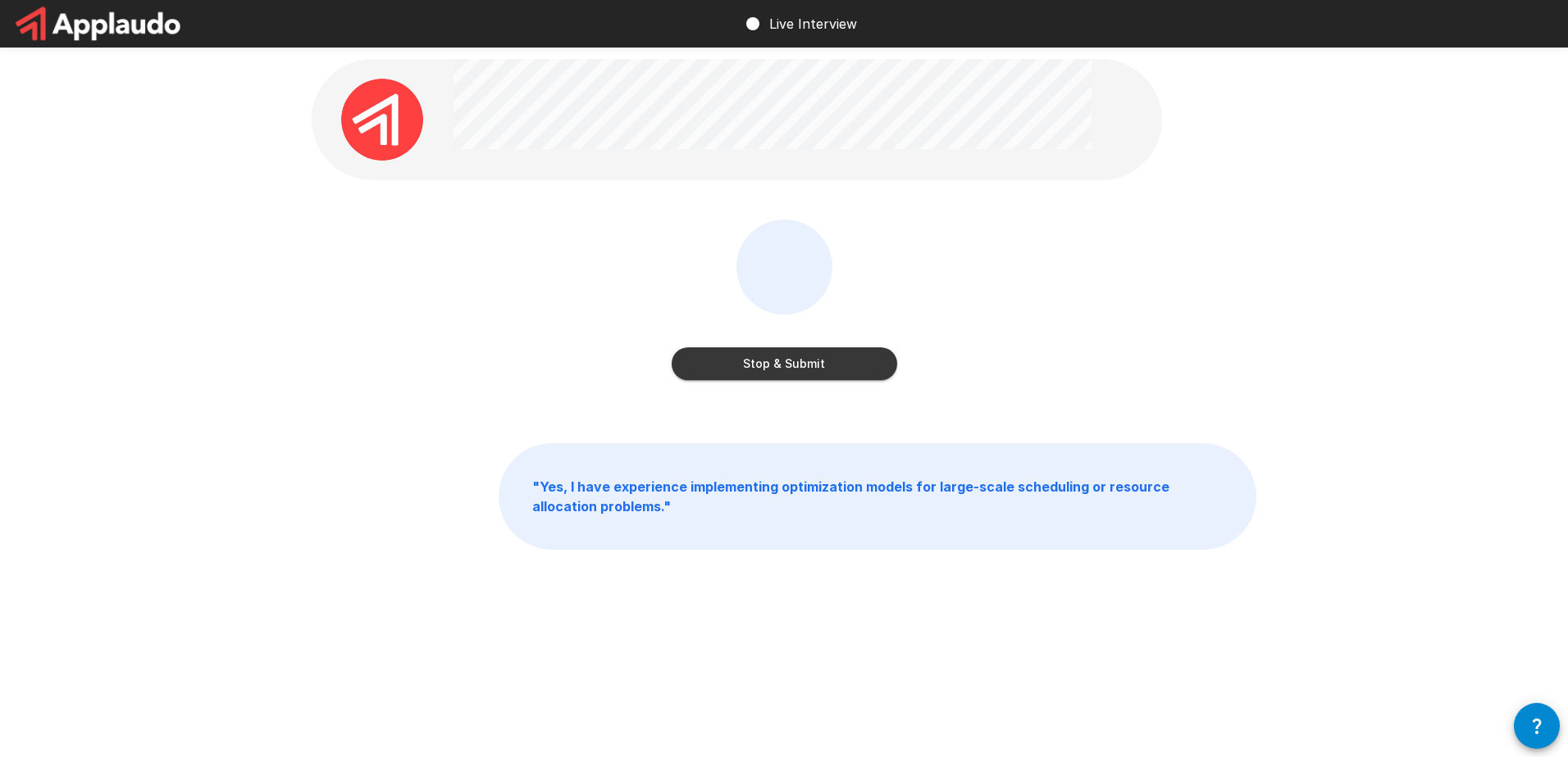
click at [843, 373] on button "Stop & Submit" at bounding box center [784, 364] width 225 height 33
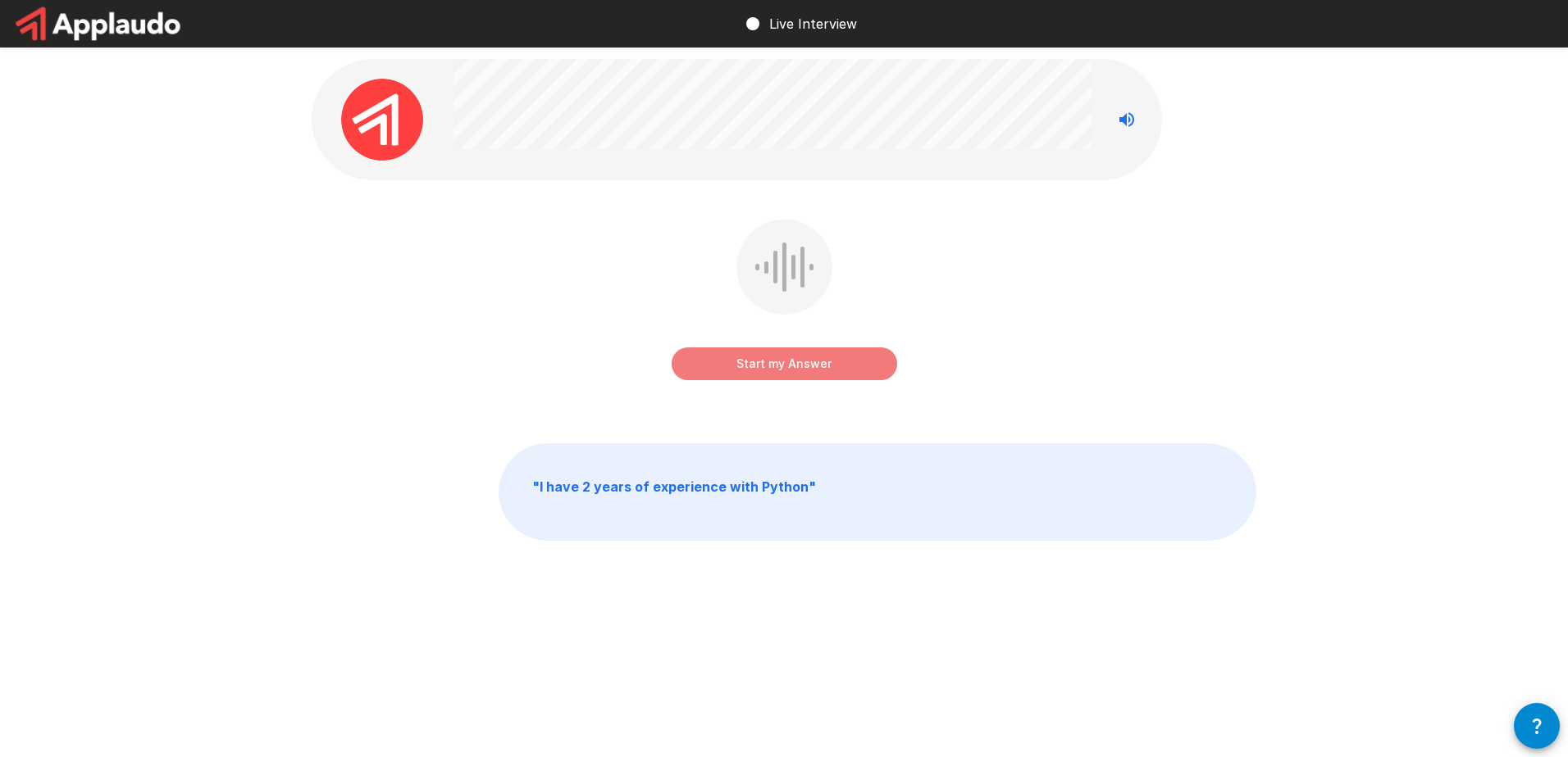
click at [843, 373] on button "Start my Answer" at bounding box center [784, 364] width 225 height 33
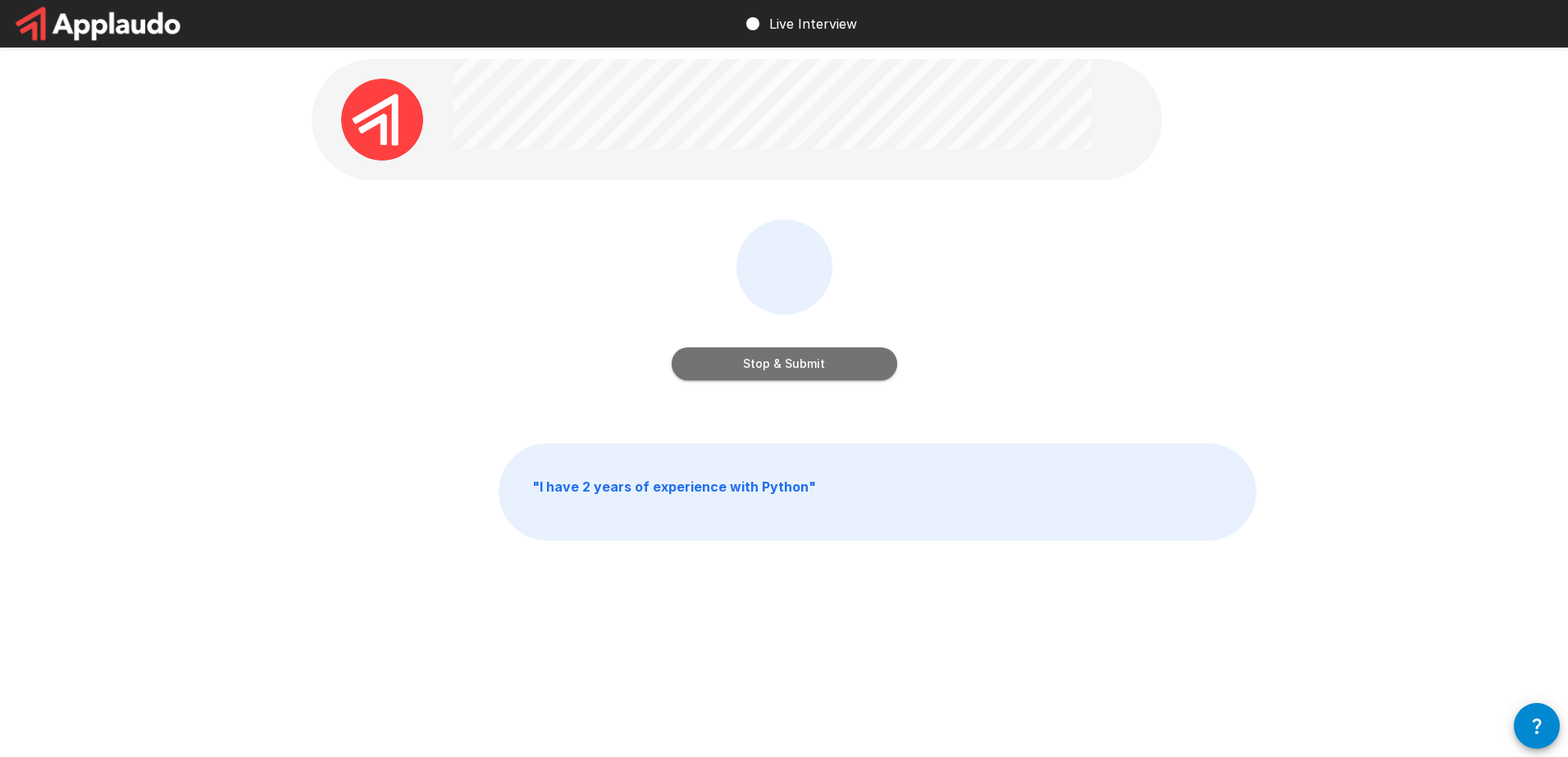
click at [843, 373] on button "Stop & Submit" at bounding box center [784, 364] width 225 height 33
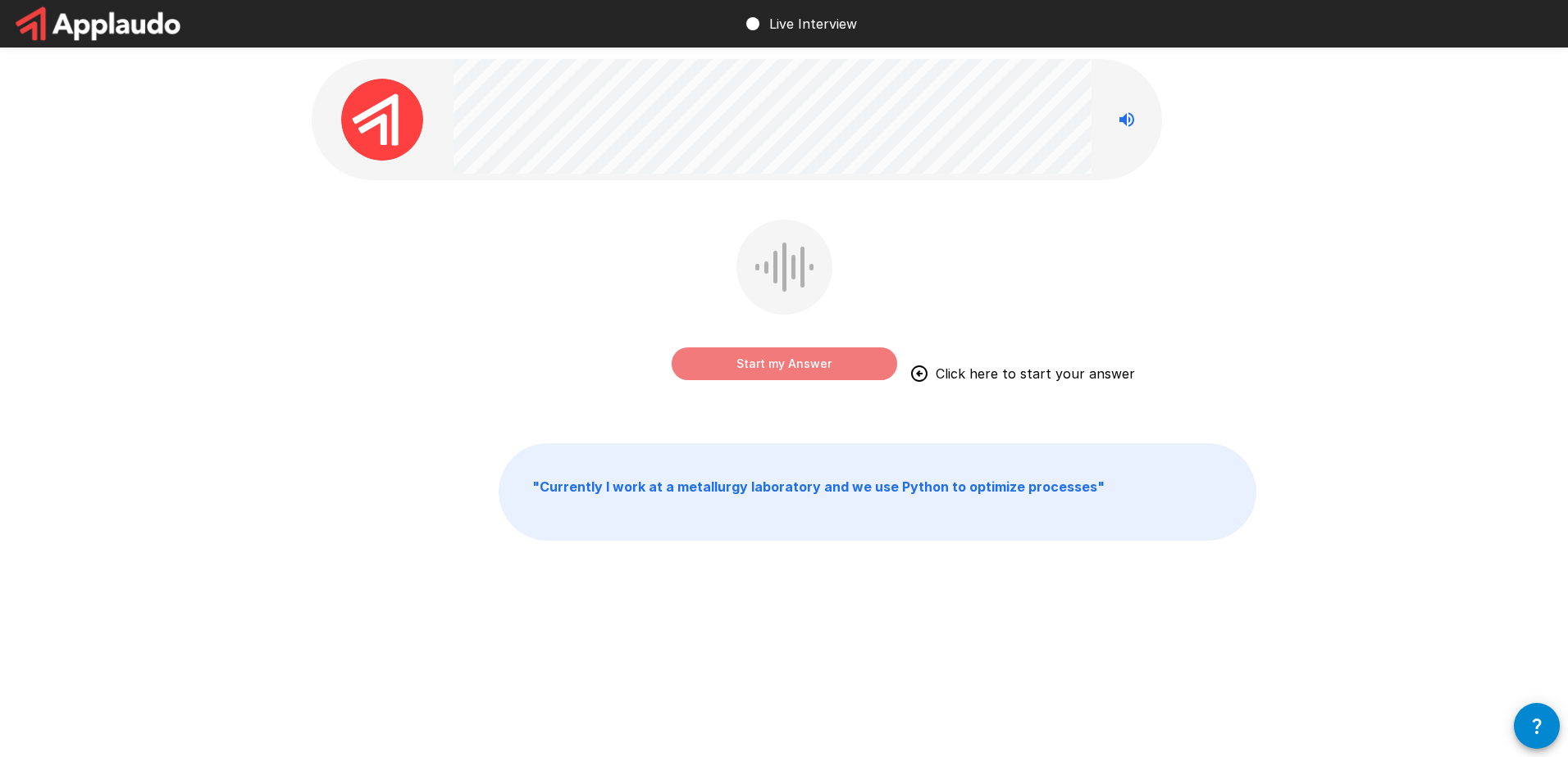
click at [843, 373] on button "Start my Answer" at bounding box center [784, 364] width 225 height 33
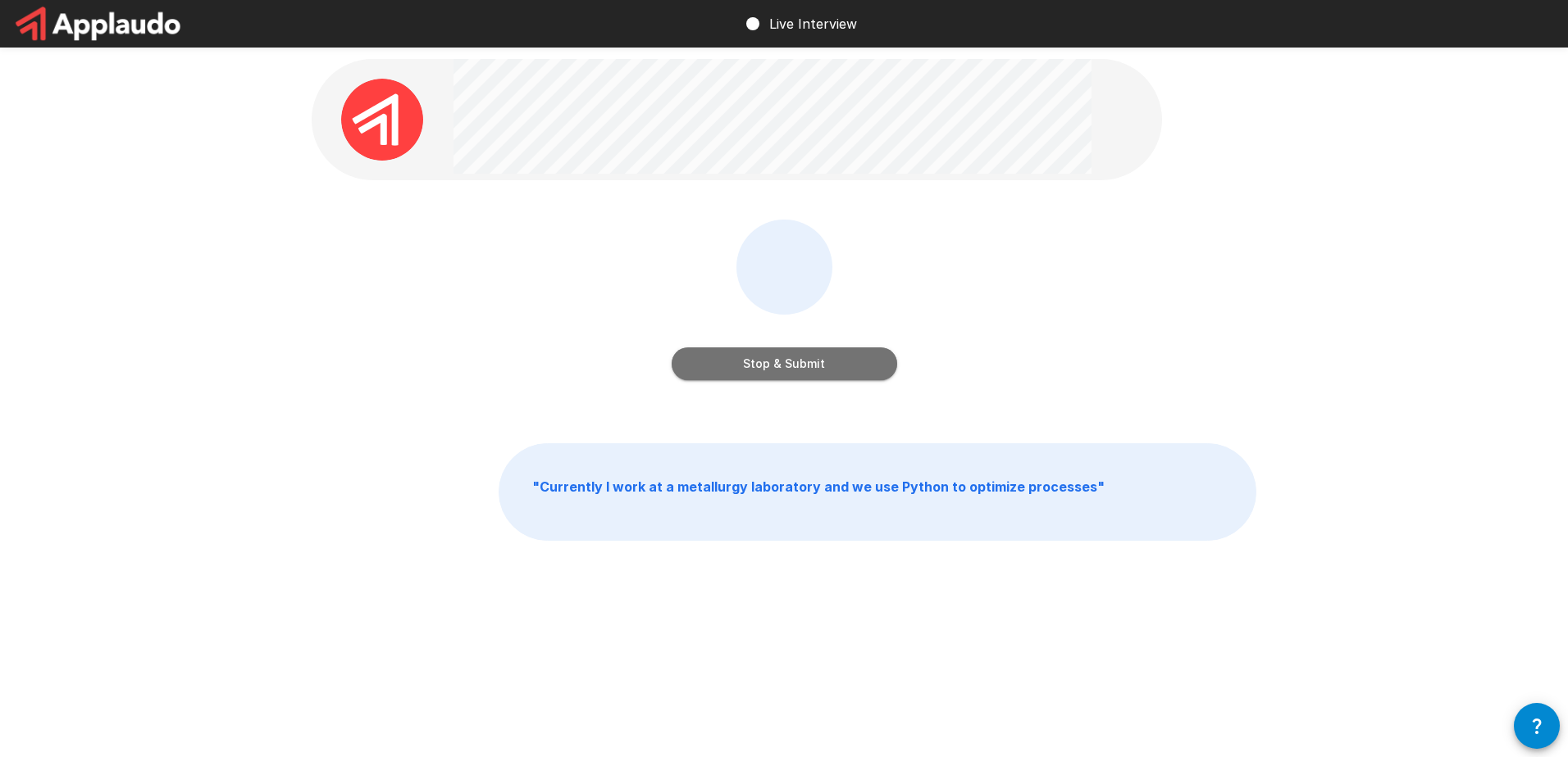
click at [843, 373] on button "Stop & Submit" at bounding box center [784, 364] width 225 height 33
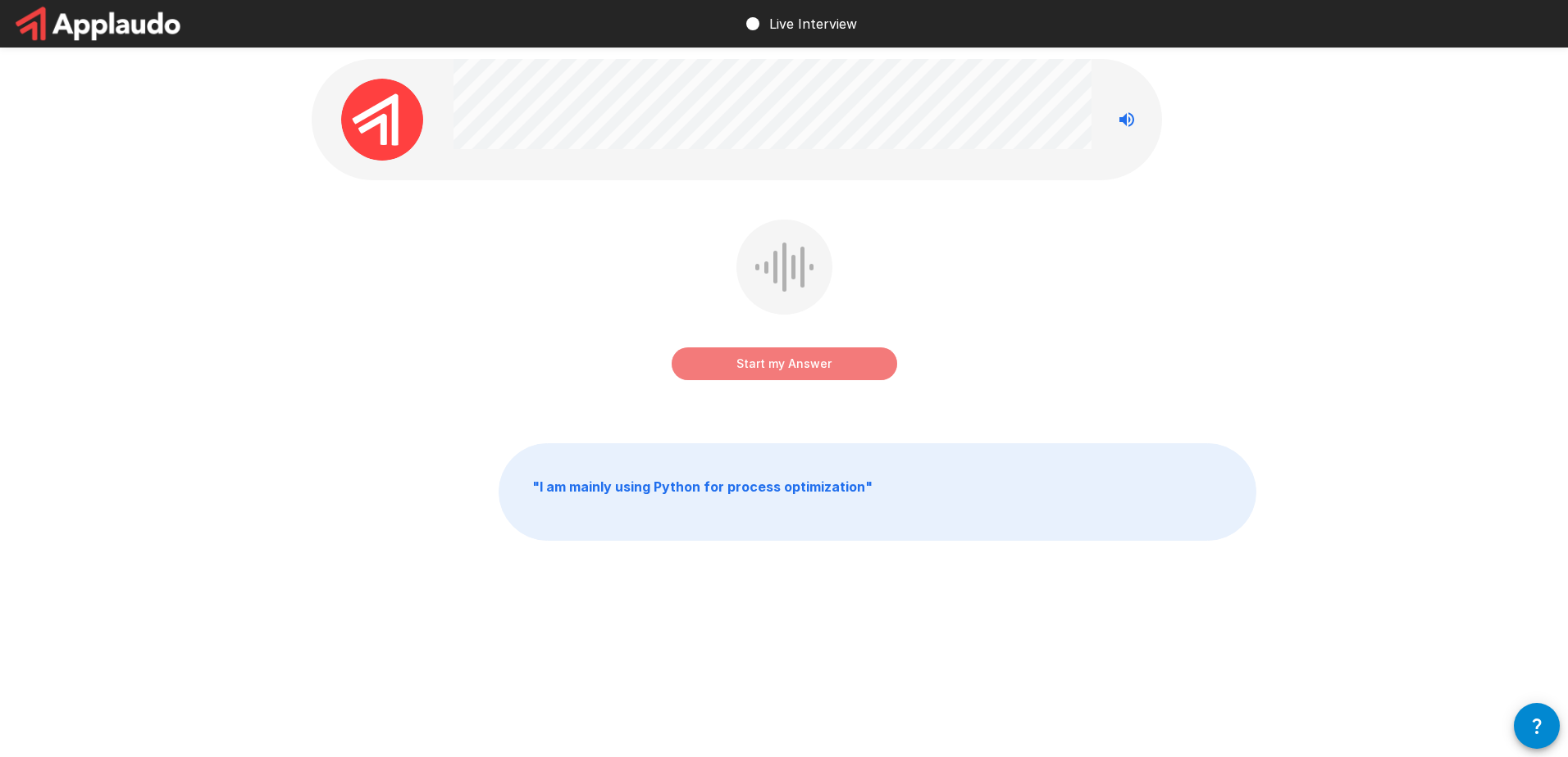
click at [843, 373] on button "Start my Answer" at bounding box center [784, 364] width 225 height 33
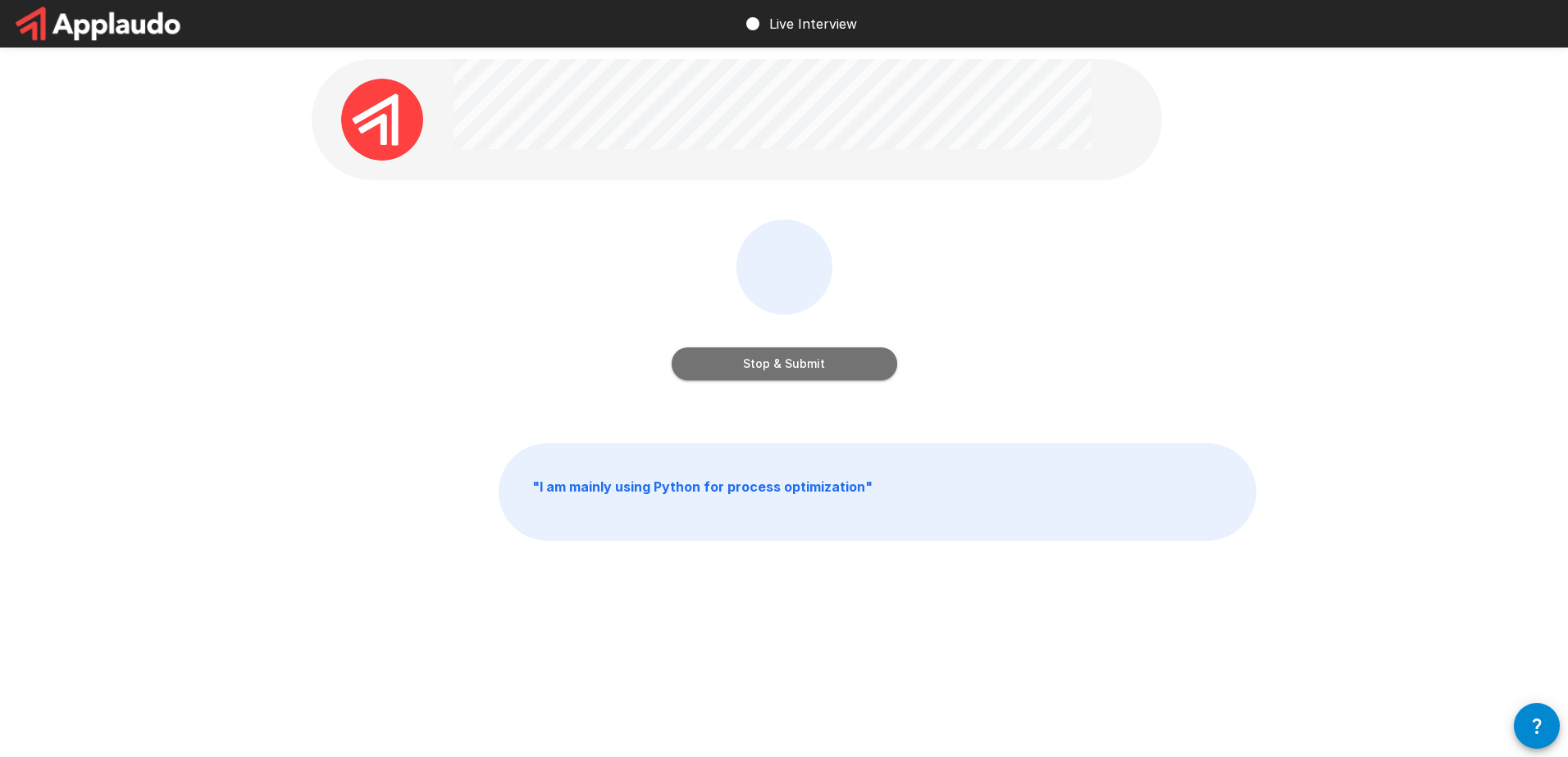
click at [843, 373] on button "Stop & Submit" at bounding box center [784, 364] width 225 height 33
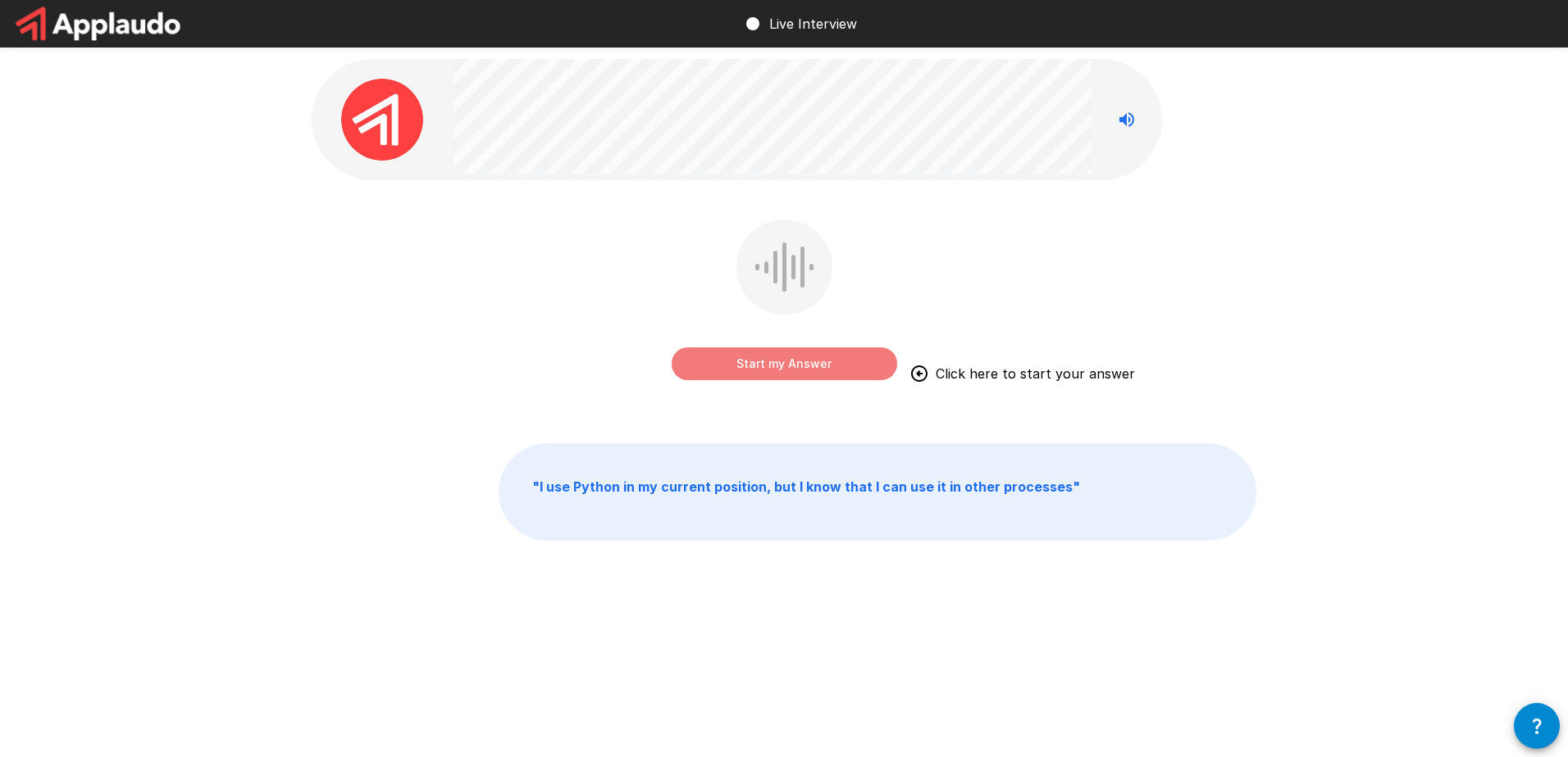
click at [843, 373] on button "Start my Answer" at bounding box center [784, 364] width 225 height 33
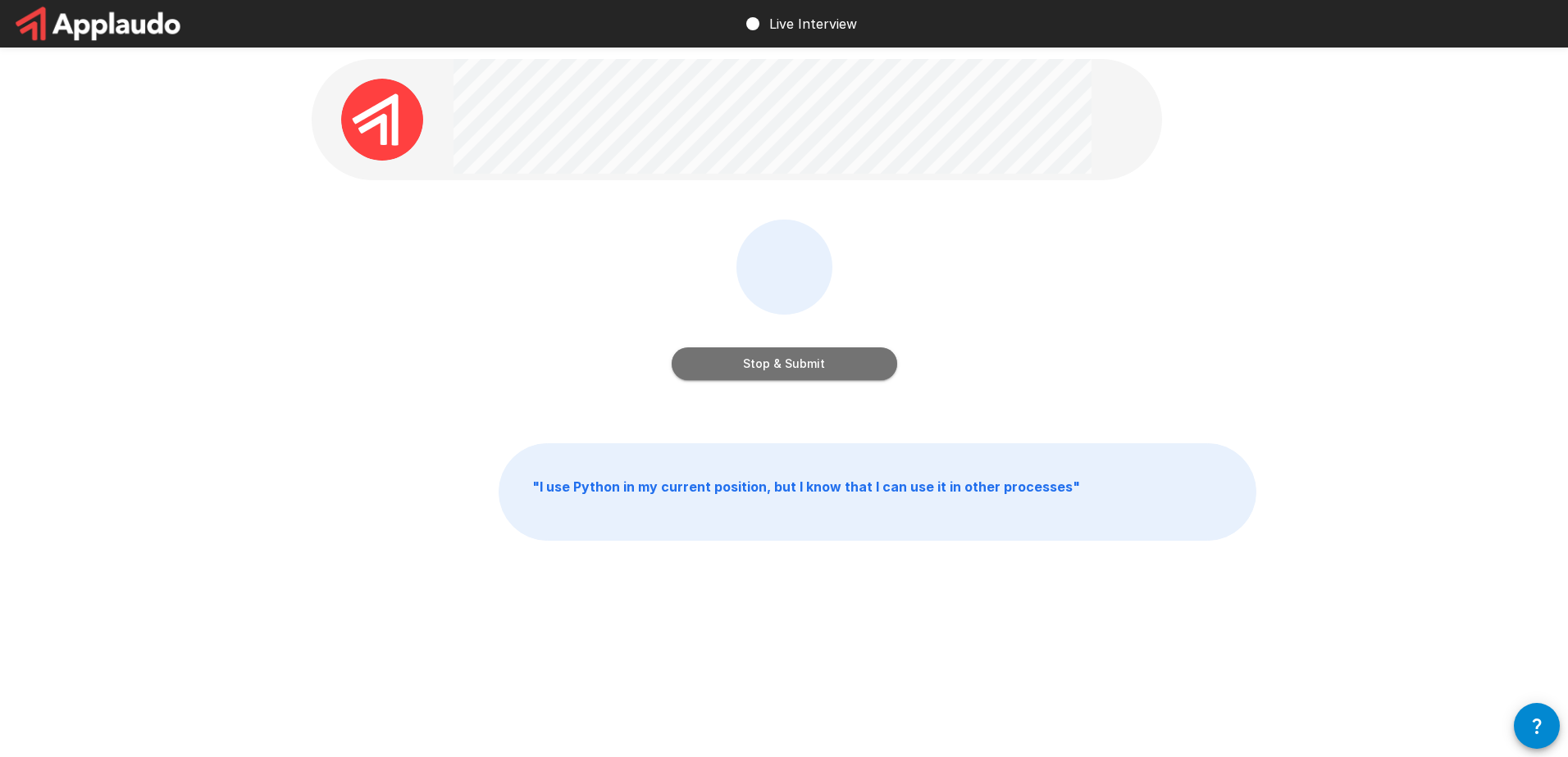
click at [843, 373] on button "Stop & Submit" at bounding box center [784, 364] width 225 height 33
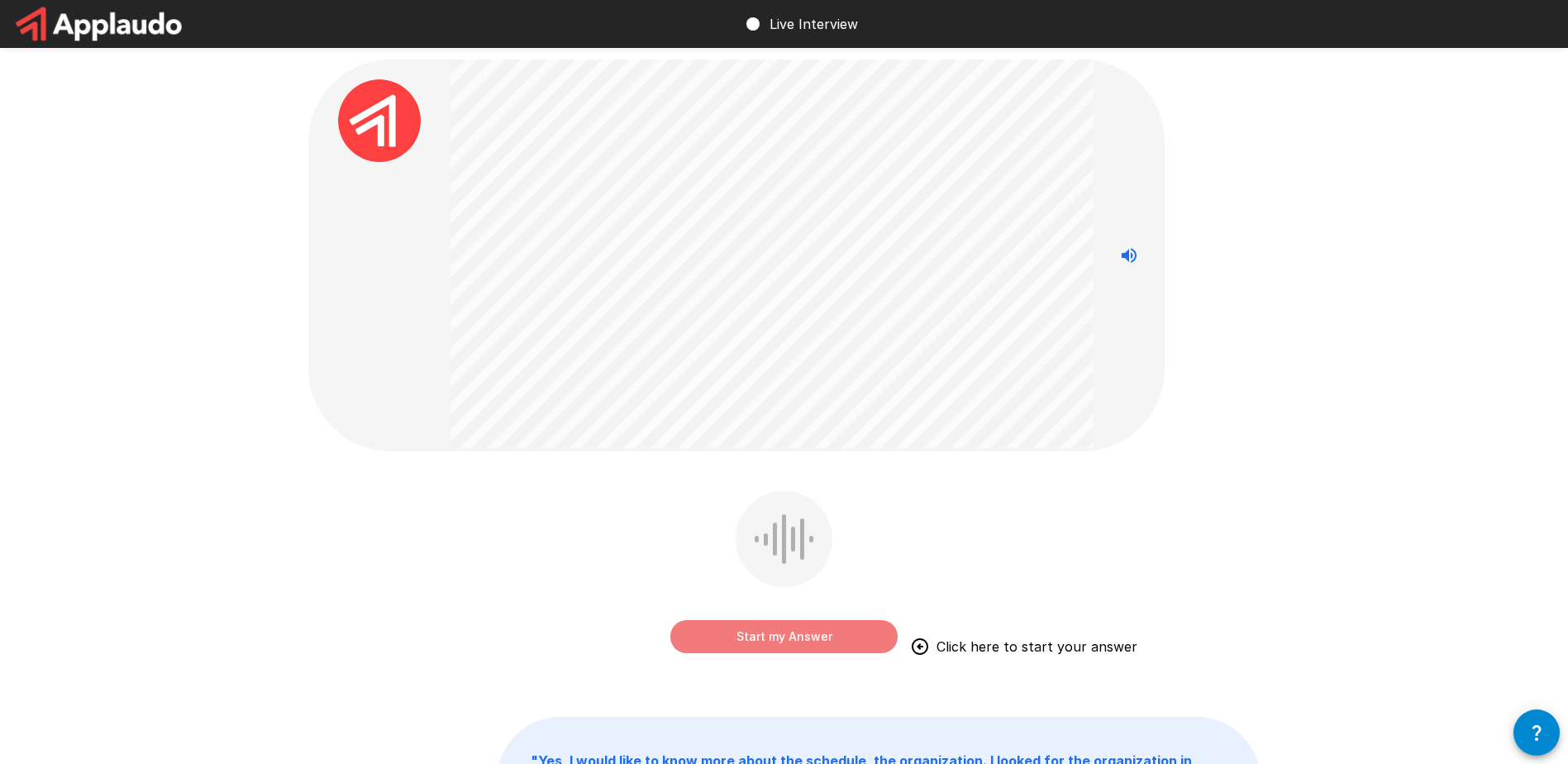
click at [852, 628] on button "Start my Answer" at bounding box center [784, 637] width 227 height 33
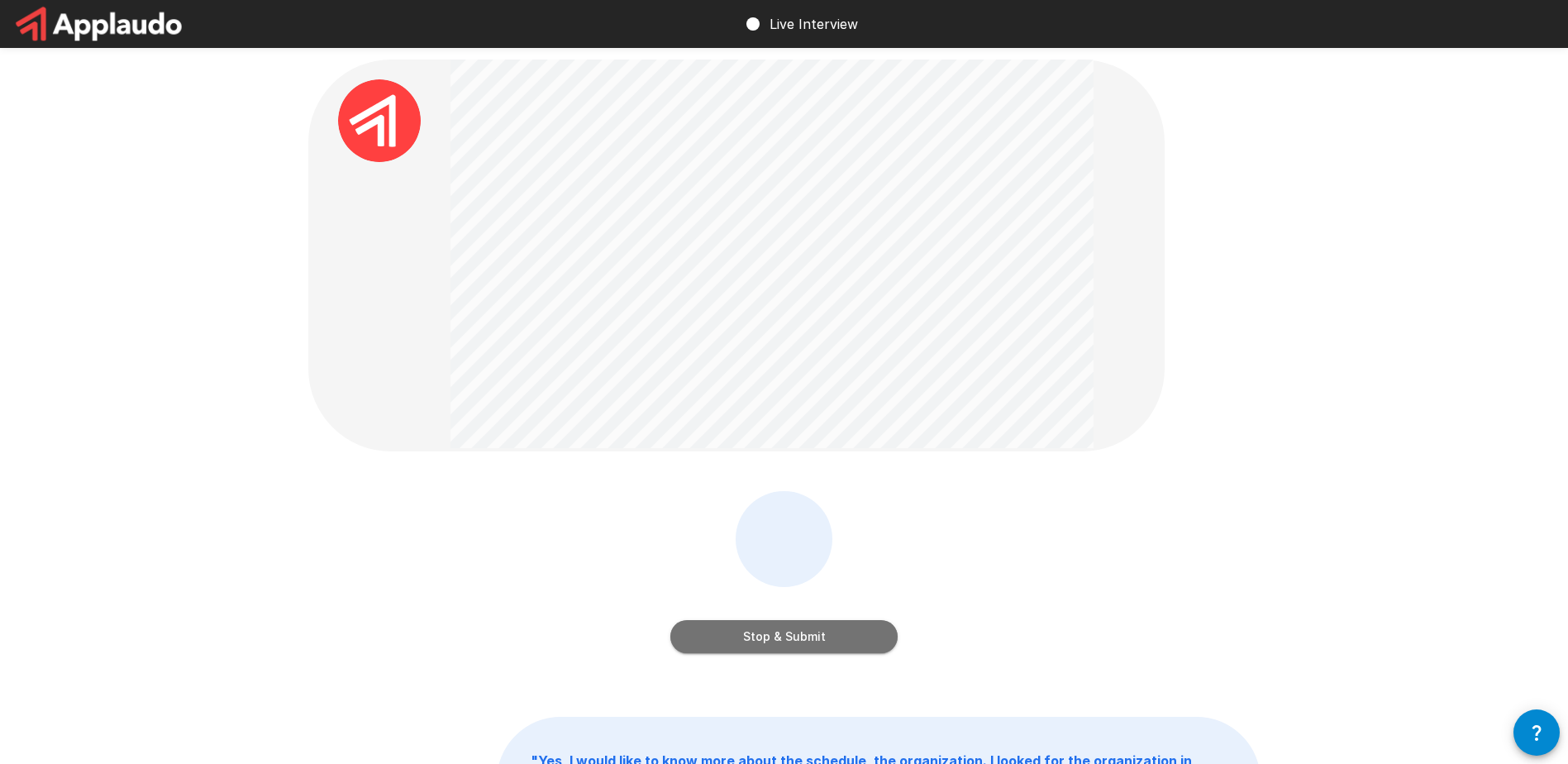
click at [852, 628] on button "Stop & Submit" at bounding box center [784, 637] width 227 height 33
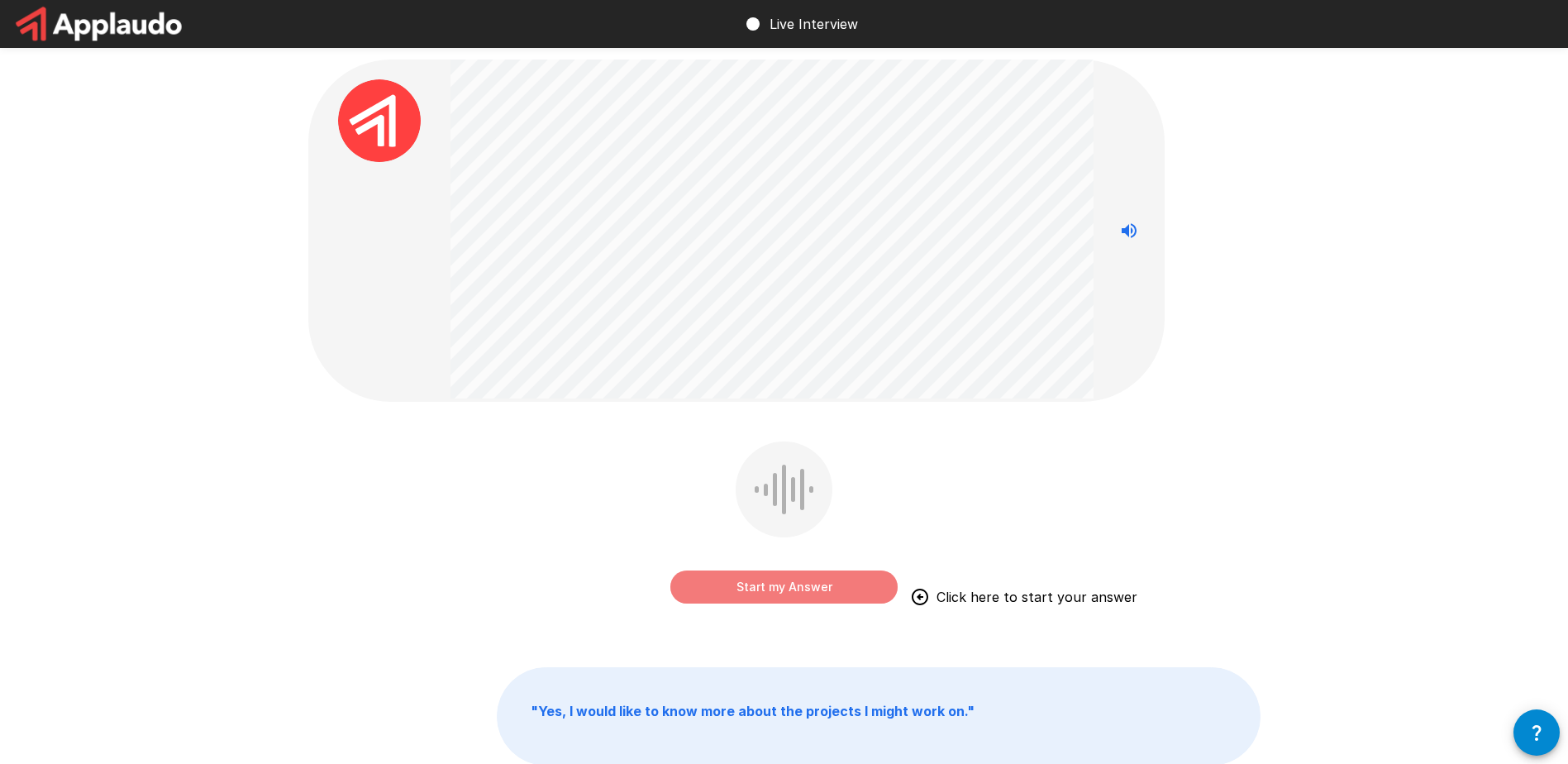
click at [844, 597] on button "Start my Answer" at bounding box center [784, 587] width 227 height 33
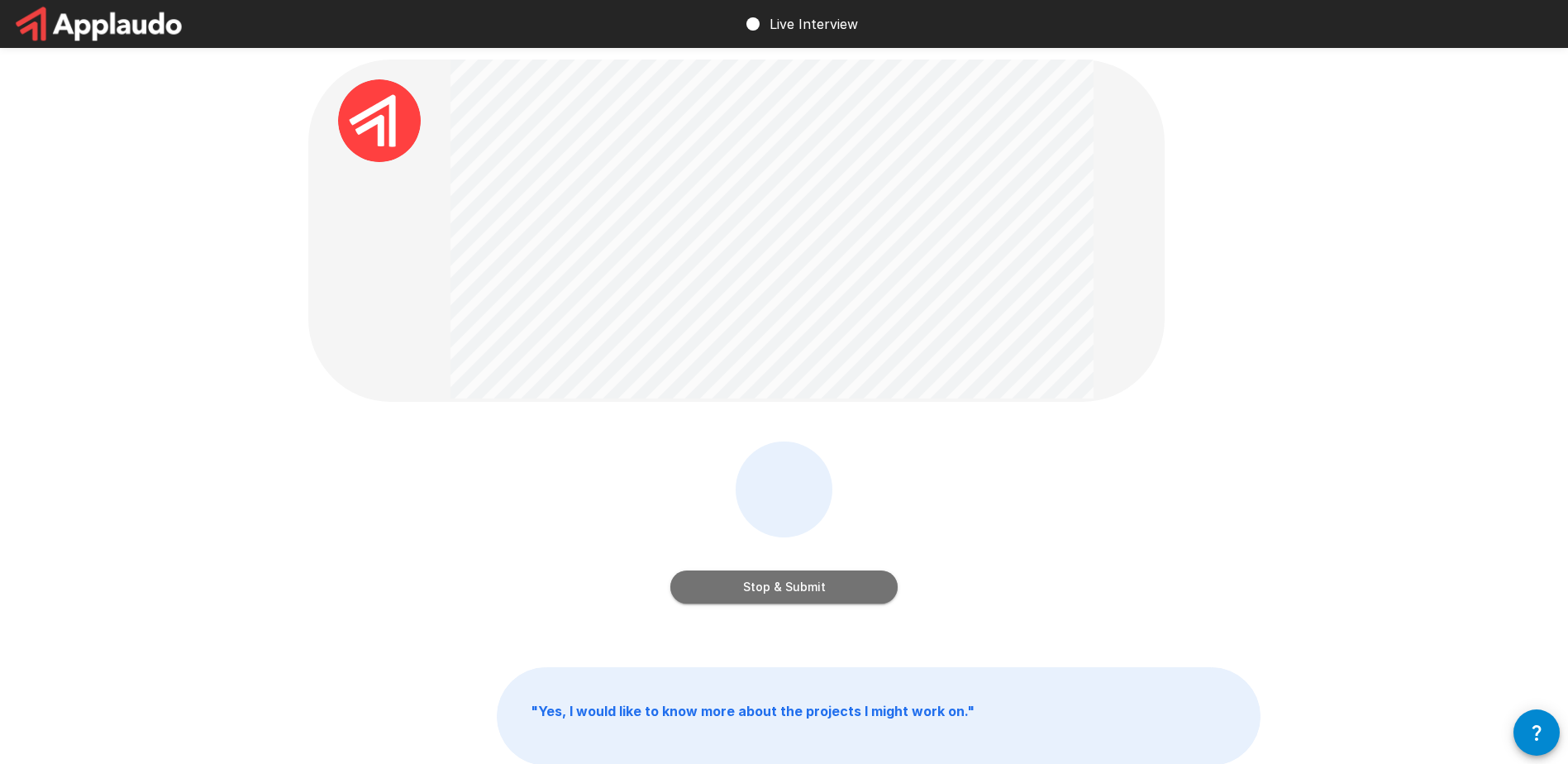
click at [844, 597] on button "Stop & Submit" at bounding box center [784, 587] width 227 height 33
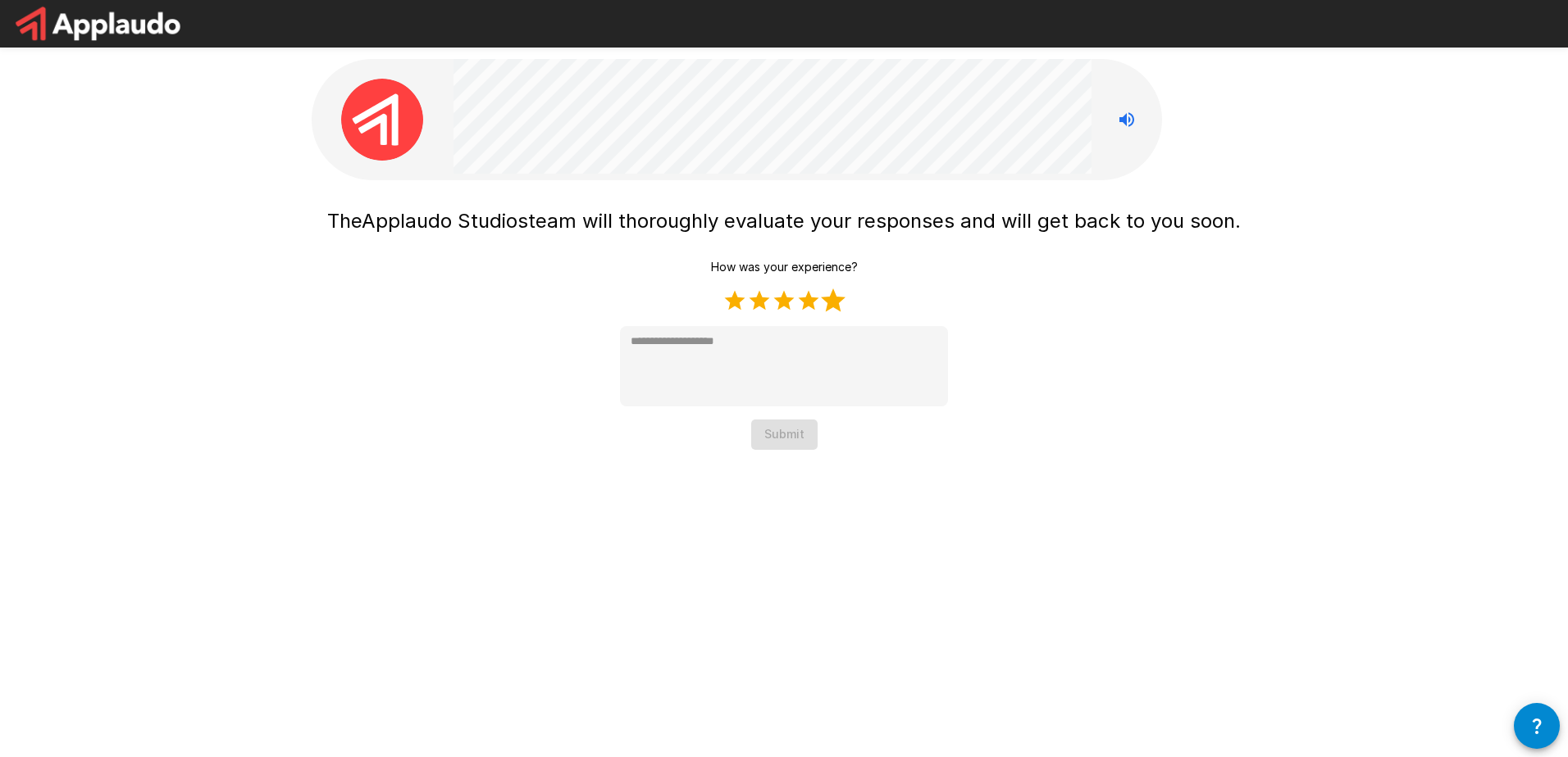
click at [834, 304] on label "5 Stars" at bounding box center [832, 301] width 25 height 25
type textarea "*"
click at [786, 440] on button "Submit" at bounding box center [784, 434] width 67 height 30
